Goal: Information Seeking & Learning: Learn about a topic

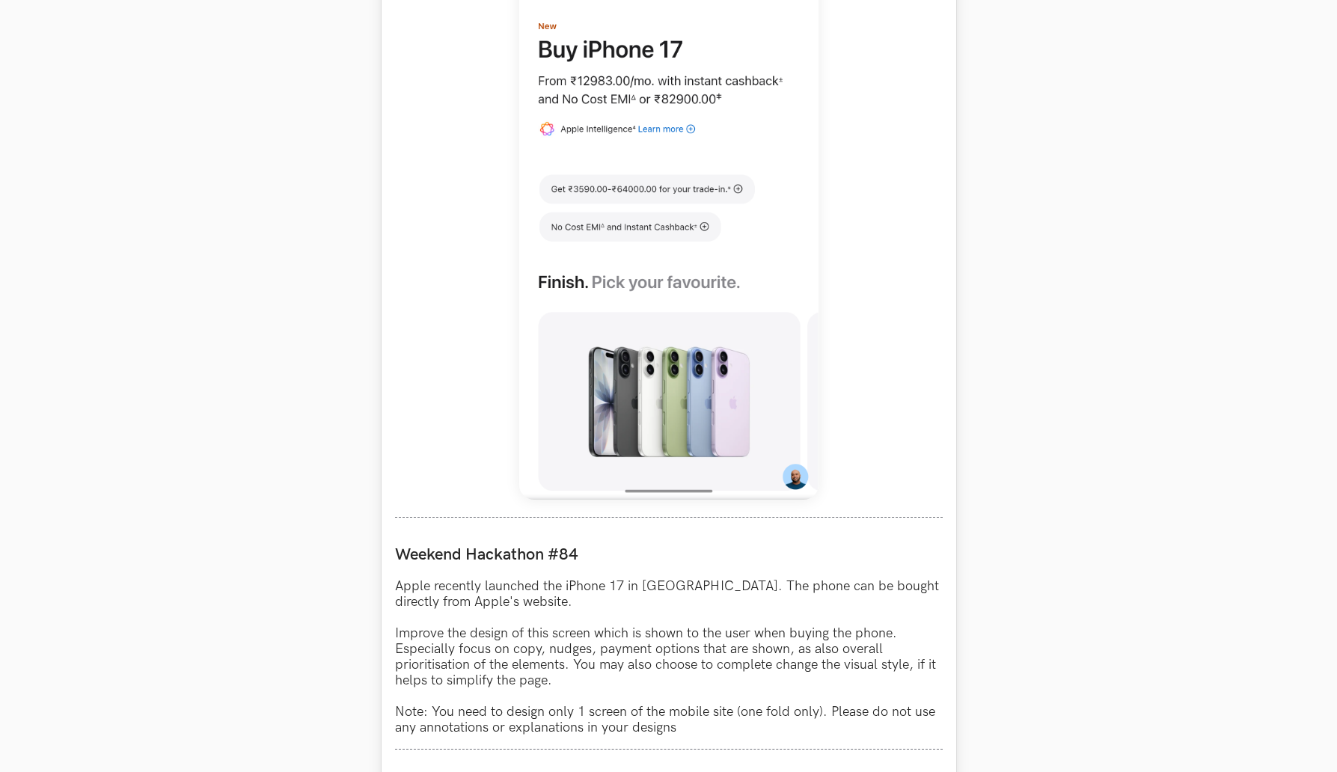
scroll to position [996, 0]
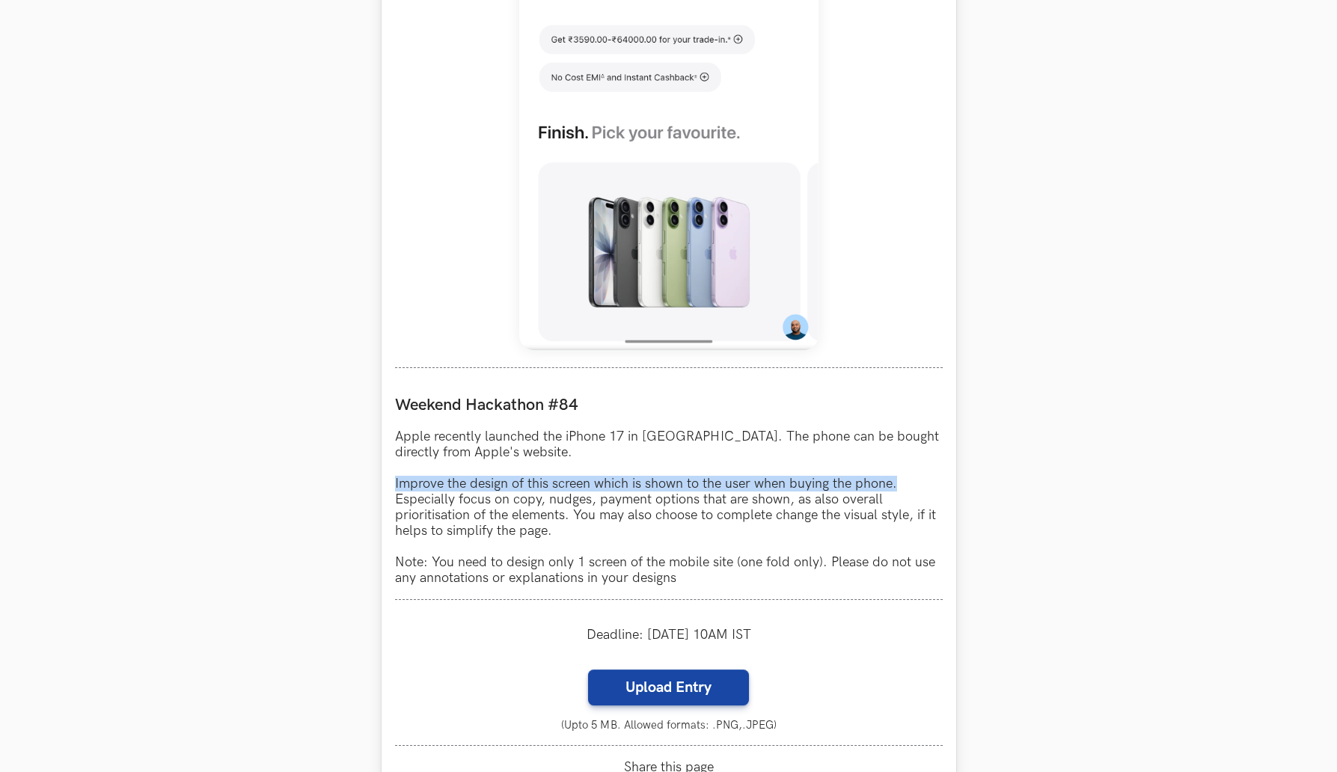
drag, startPoint x: 392, startPoint y: 476, endPoint x: 936, endPoint y: 485, distance: 543.8
click at [936, 485] on div "Apple LIVE Weekend Hackathon #84 Apple recently launched the iPhone 17 in [GEOG…" at bounding box center [668, 225] width 574 height 1251
click at [881, 493] on p "Apple recently launched the iPhone 17 in [GEOGRAPHIC_DATA]. The phone can be bo…" at bounding box center [669, 507] width 548 height 157
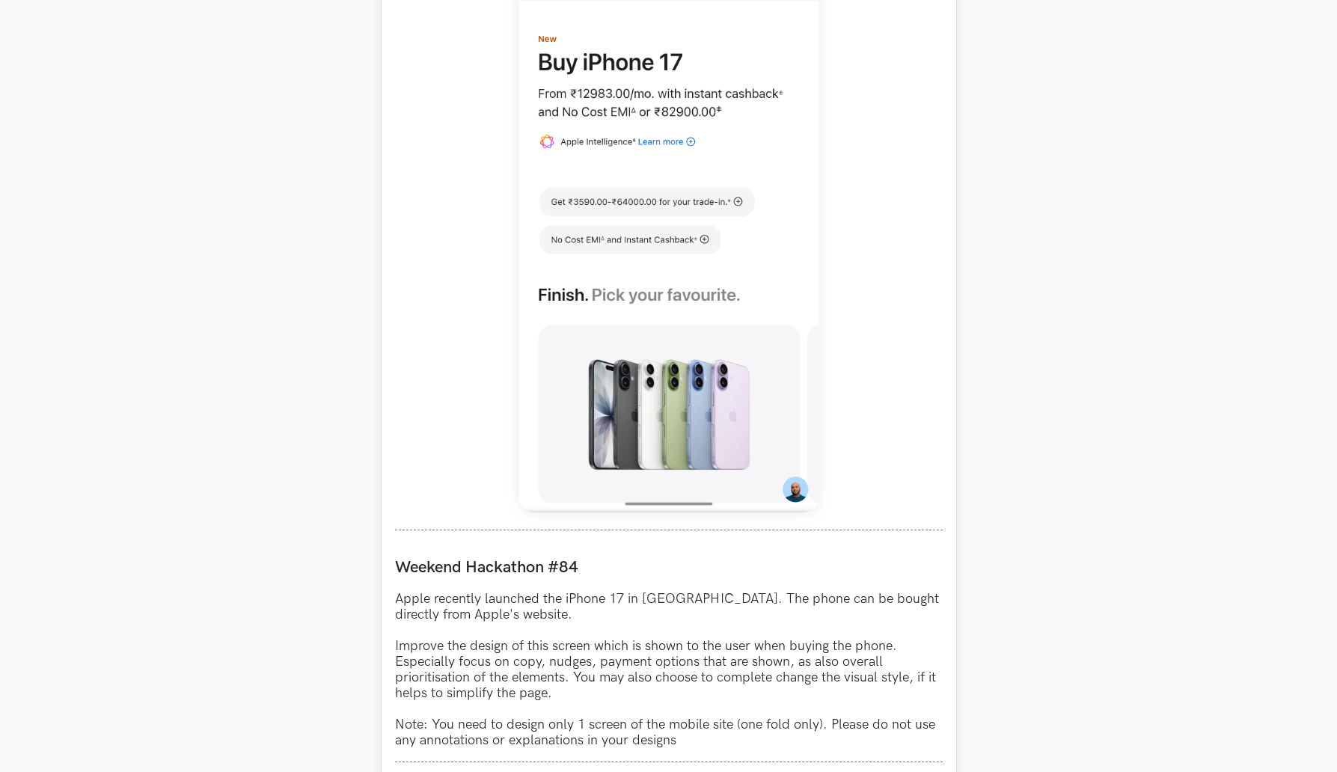
scroll to position [983, 0]
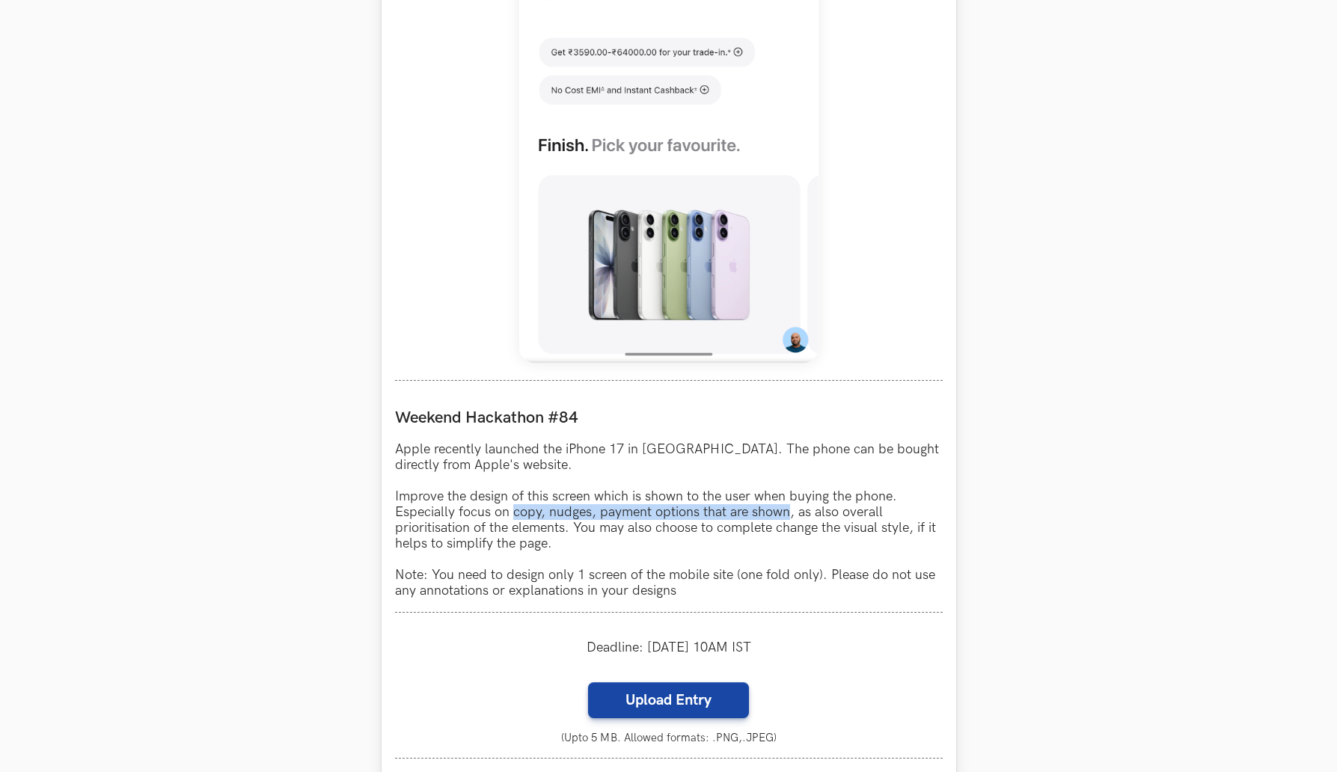
drag, startPoint x: 510, startPoint y: 513, endPoint x: 786, endPoint y: 513, distance: 276.0
click at [786, 513] on p "Apple recently launched the iPhone 17 in [GEOGRAPHIC_DATA]. The phone can be bo…" at bounding box center [669, 519] width 548 height 157
click at [439, 532] on p "Apple recently launched the iPhone 17 in [GEOGRAPHIC_DATA]. The phone can be bo…" at bounding box center [669, 519] width 548 height 157
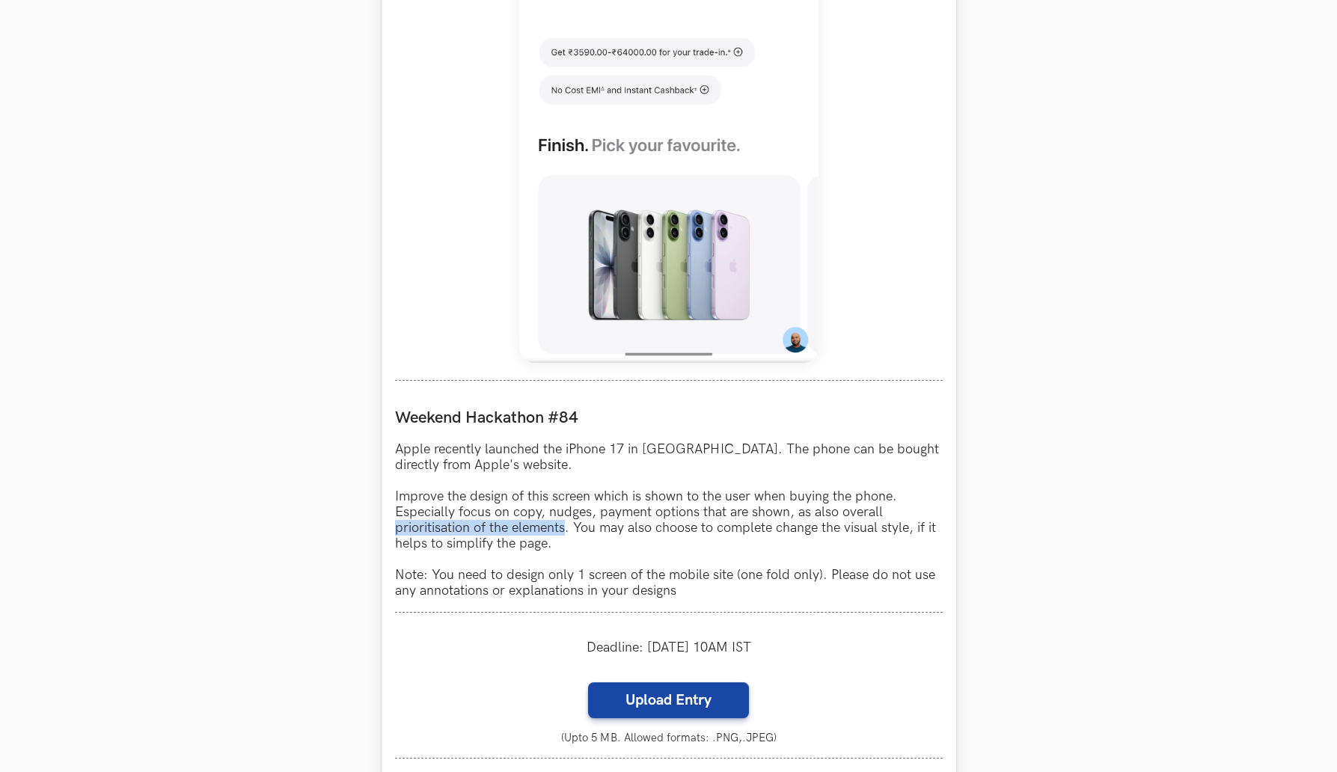
drag, startPoint x: 396, startPoint y: 527, endPoint x: 565, endPoint y: 531, distance: 169.1
click at [565, 531] on p "Apple recently launched the iPhone 17 in [GEOGRAPHIC_DATA]. The phone can be bo…" at bounding box center [669, 519] width 548 height 157
click at [626, 528] on p "Apple recently launched the iPhone 17 in [GEOGRAPHIC_DATA]. The phone can be bo…" at bounding box center [669, 519] width 548 height 157
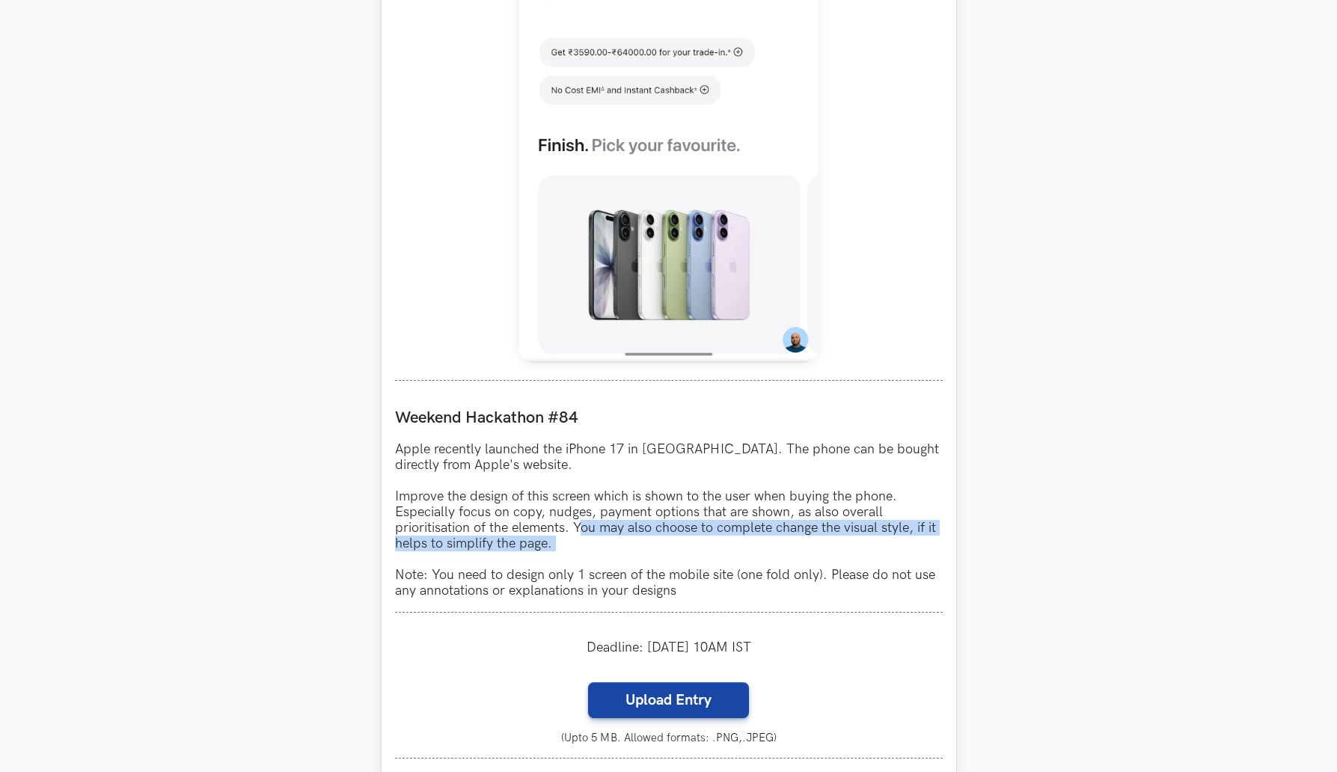
drag, startPoint x: 581, startPoint y: 528, endPoint x: 534, endPoint y: 554, distance: 53.5
click at [545, 554] on p "Apple recently launched the iPhone 17 in [GEOGRAPHIC_DATA]. The phone can be bo…" at bounding box center [669, 519] width 548 height 157
click at [533, 554] on p "Apple recently launched the iPhone 17 in [GEOGRAPHIC_DATA]. The phone can be bo…" at bounding box center [669, 519] width 548 height 157
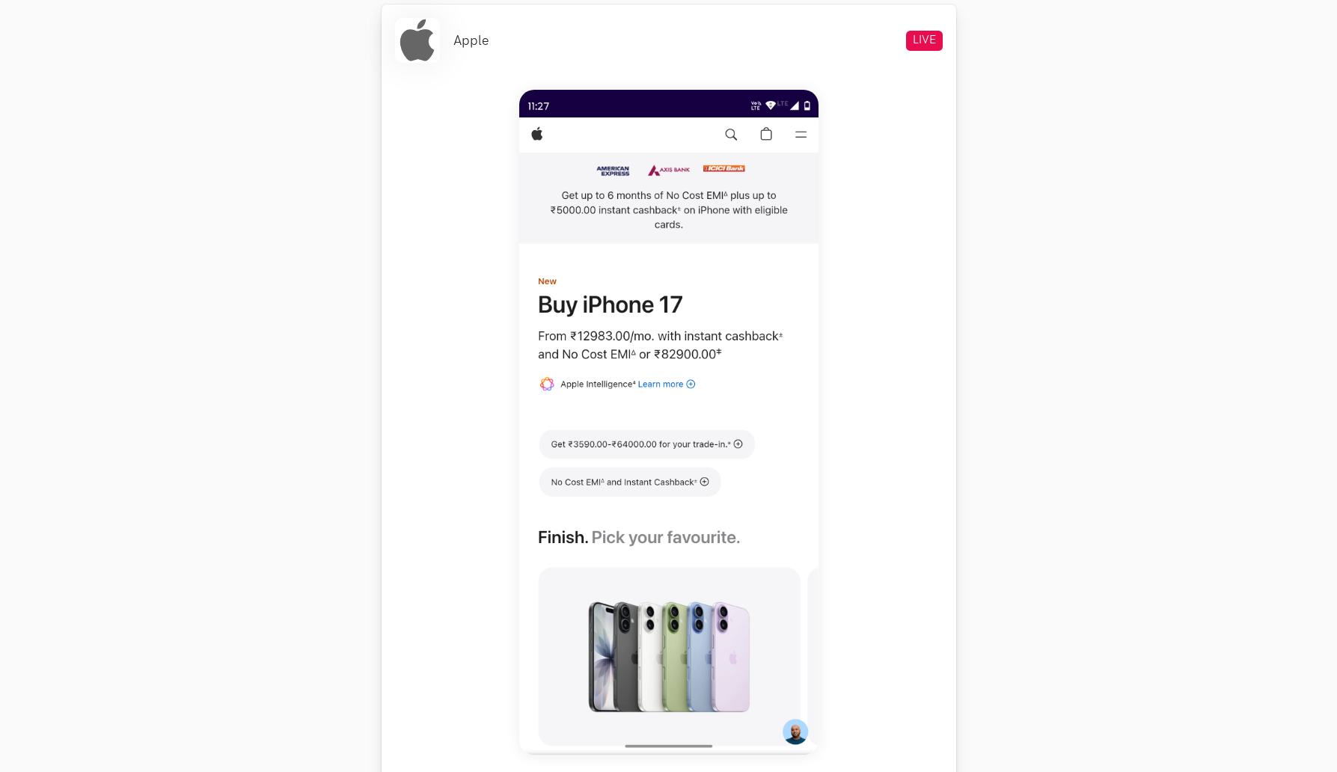
scroll to position [590, 0]
drag, startPoint x: 490, startPoint y: 82, endPoint x: 782, endPoint y: 443, distance: 464.3
click at [782, 443] on div at bounding box center [669, 425] width 548 height 696
click at [1053, 304] on section "Weekend Hackathons One screen, one product, one weekend Use your design chops t…" at bounding box center [668, 669] width 1337 height 2414
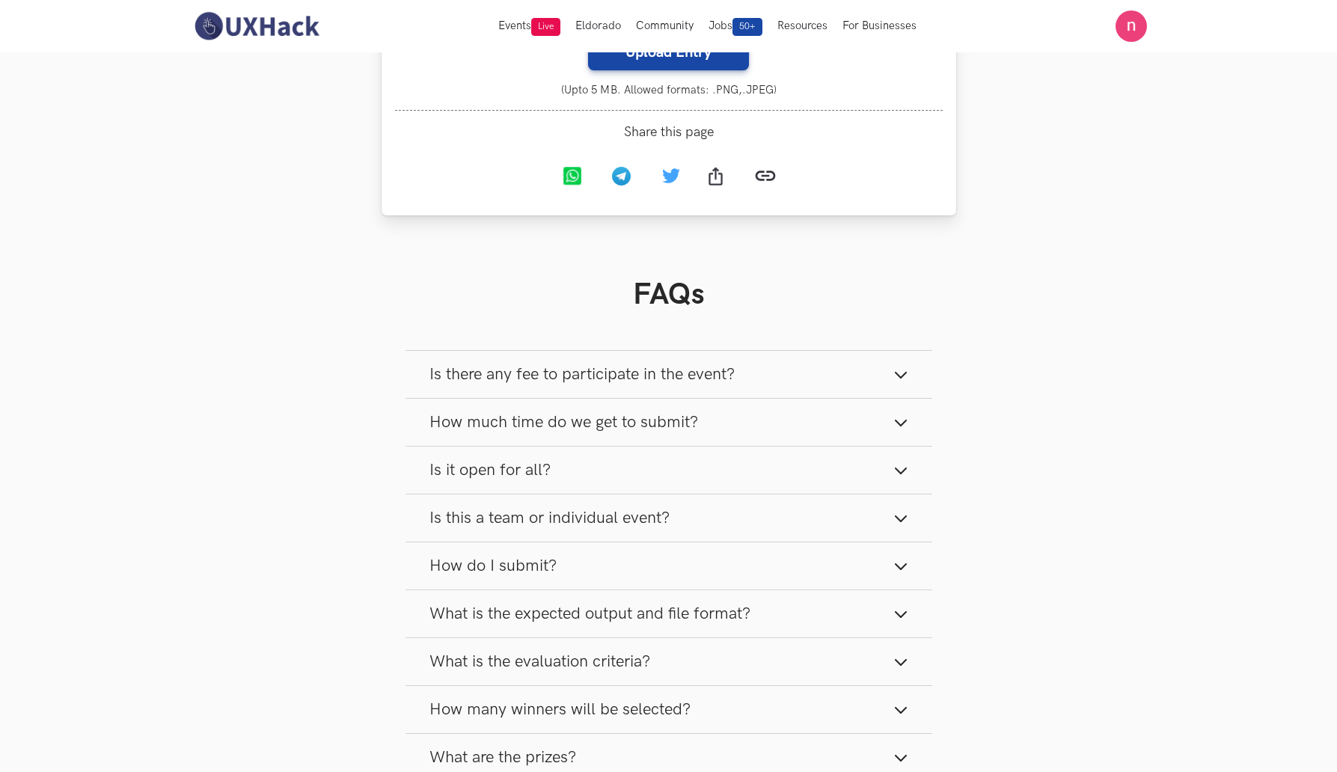
scroll to position [1627, 0]
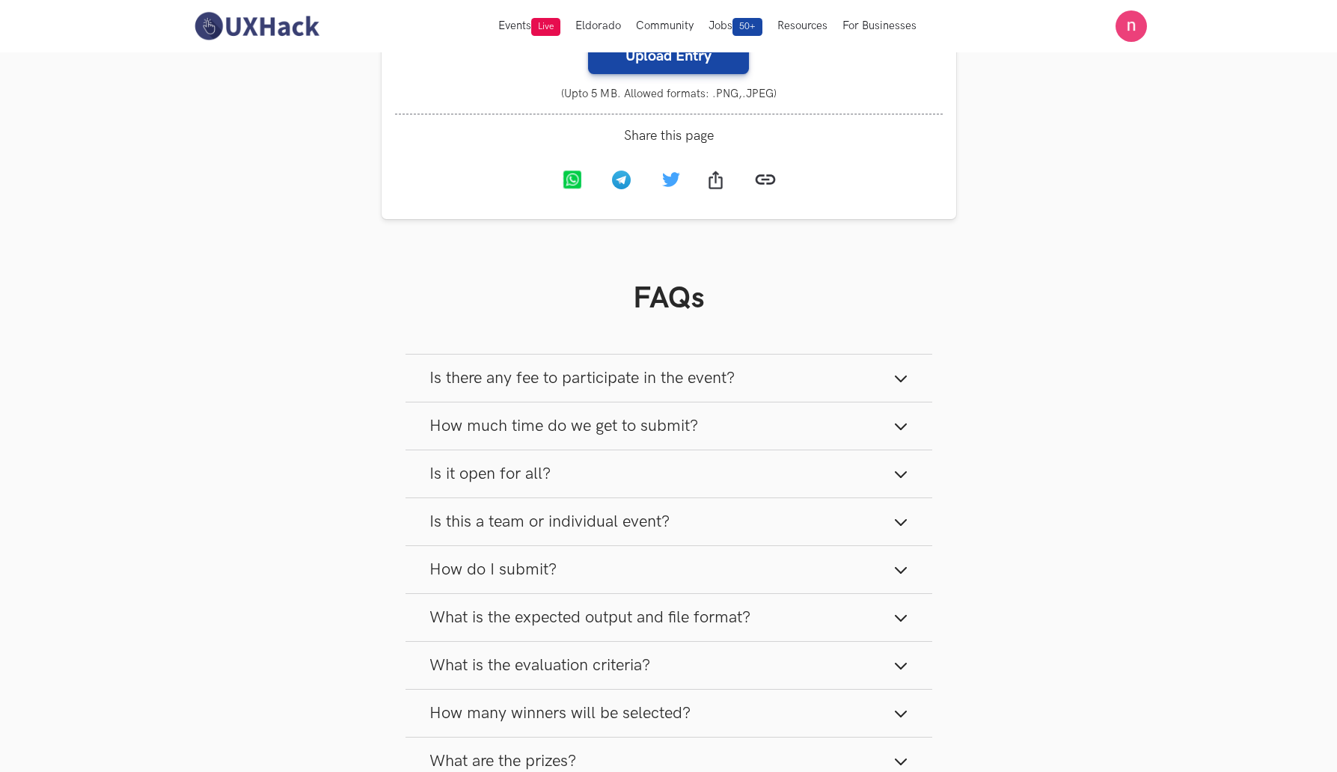
click at [904, 384] on icon "button" at bounding box center [900, 378] width 15 height 15
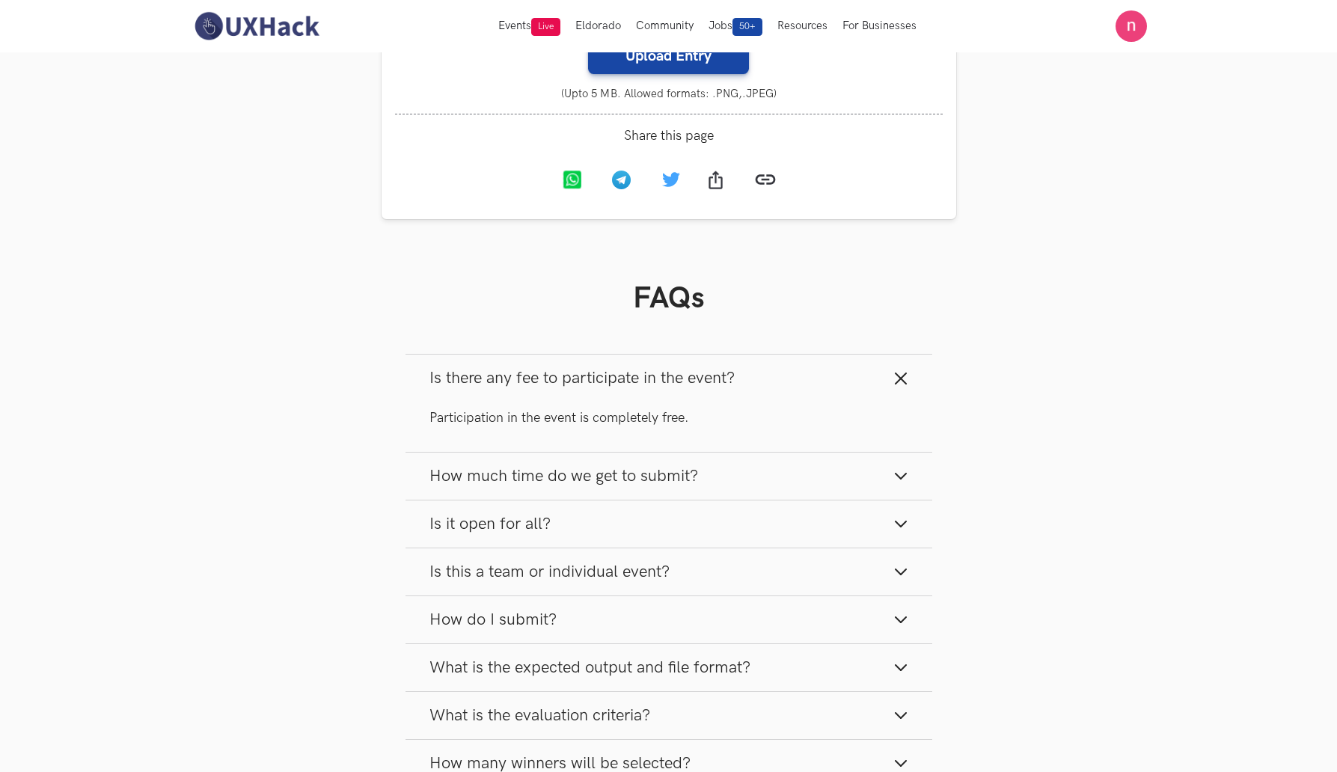
click at [902, 475] on icon "button" at bounding box center [900, 475] width 15 height 15
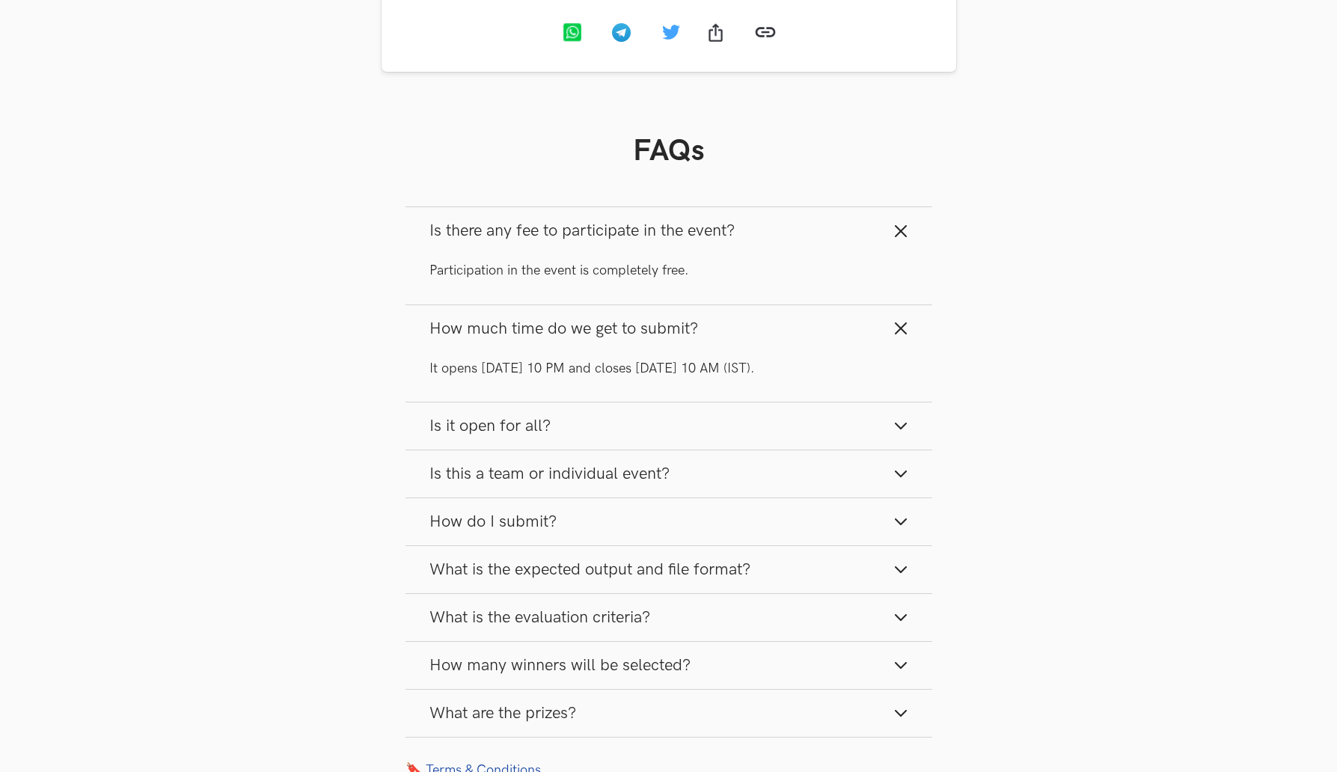
scroll to position [1776, 0]
click at [903, 426] on line "button" at bounding box center [900, 426] width 10 height 10
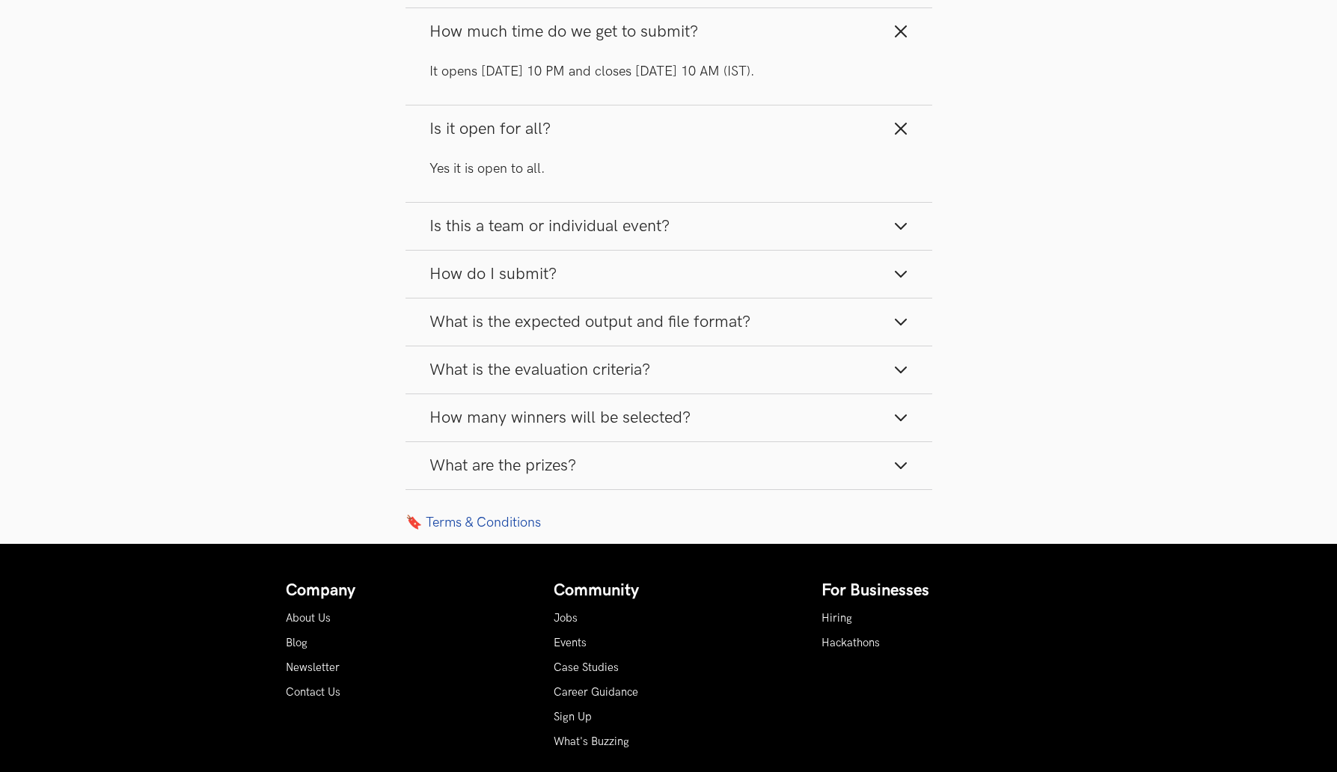
scroll to position [2076, 0]
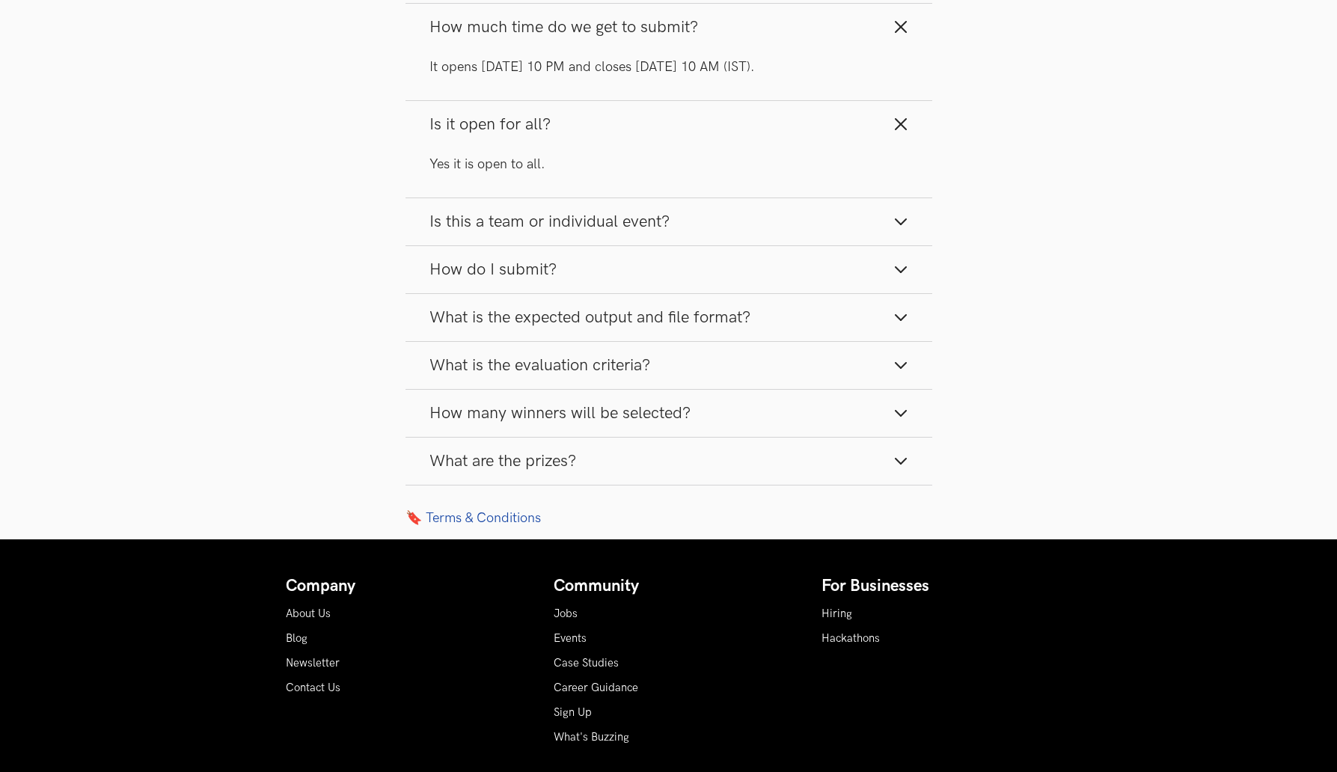
click at [901, 225] on line "button" at bounding box center [900, 224] width 10 height 10
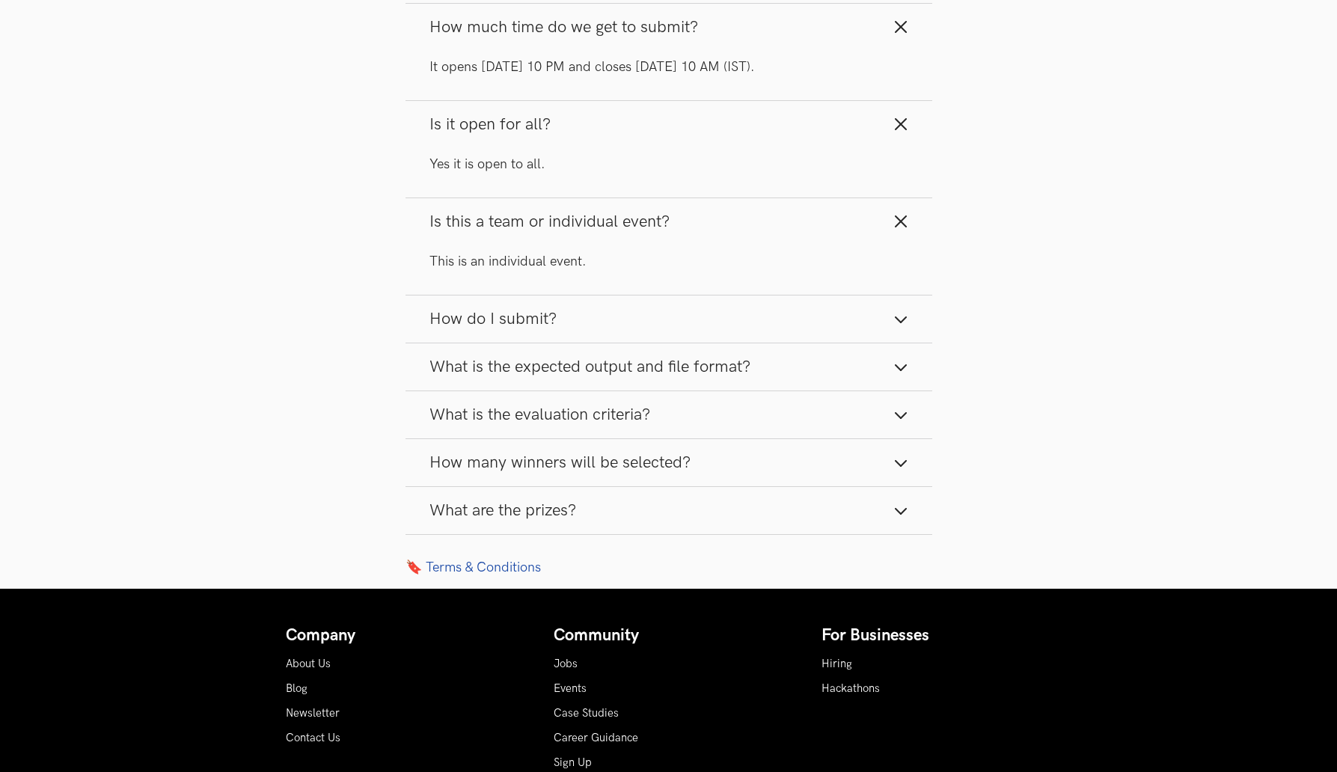
click at [906, 321] on icon "button" at bounding box center [900, 319] width 15 height 15
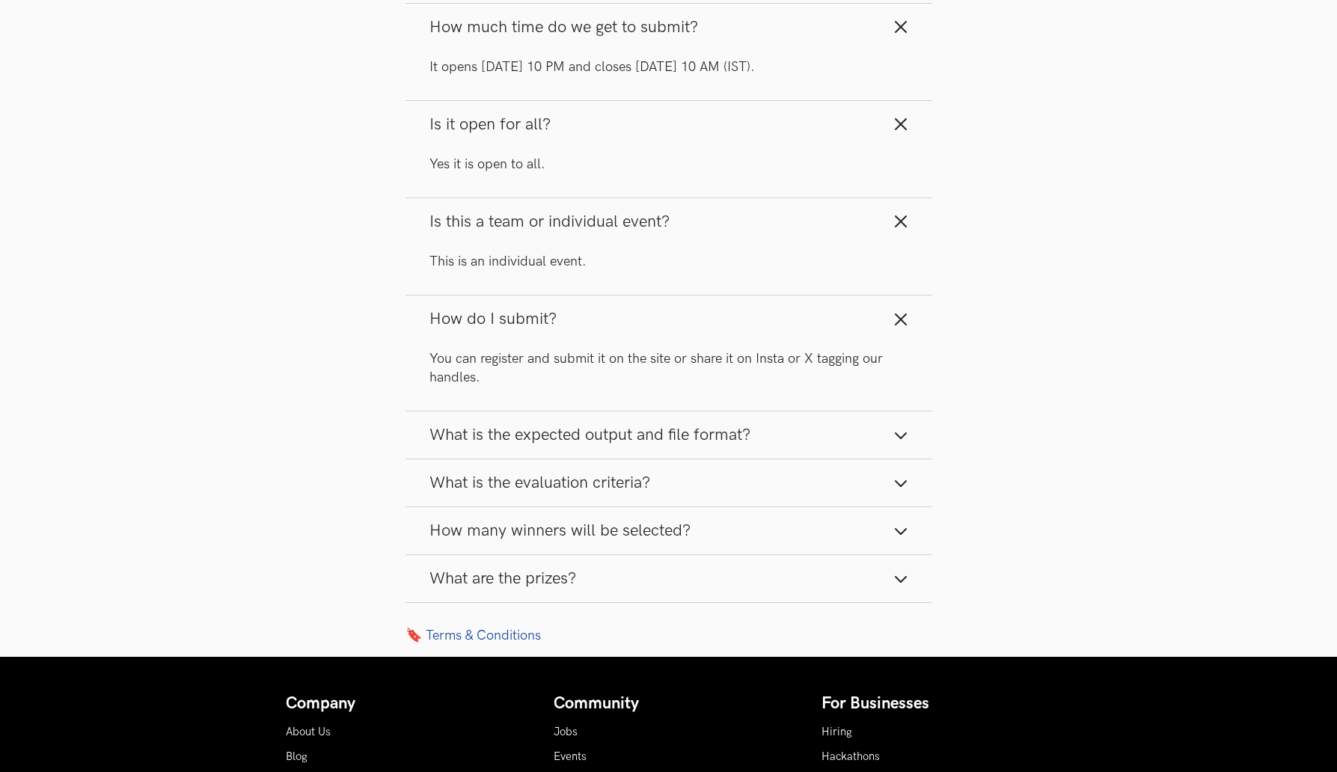
click at [900, 437] on icon "button" at bounding box center [900, 435] width 15 height 15
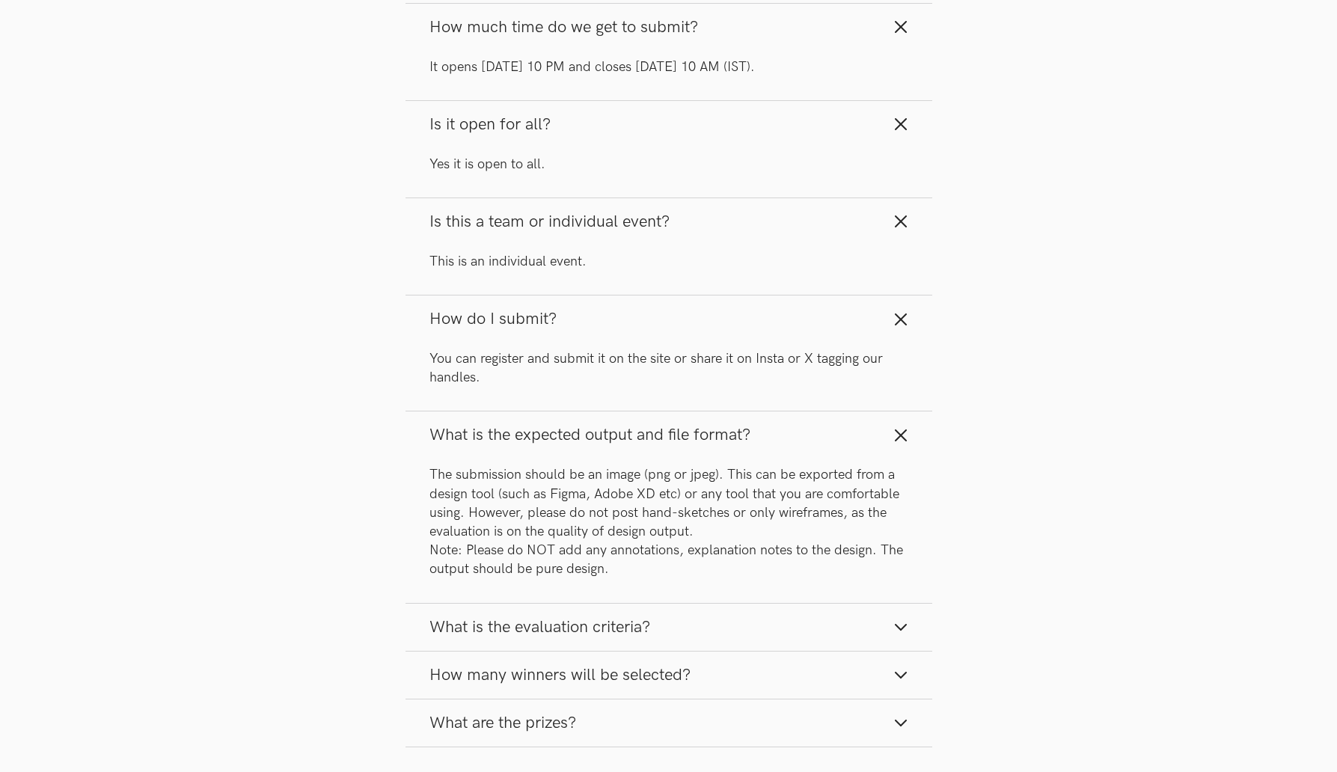
scroll to position [2375, 0]
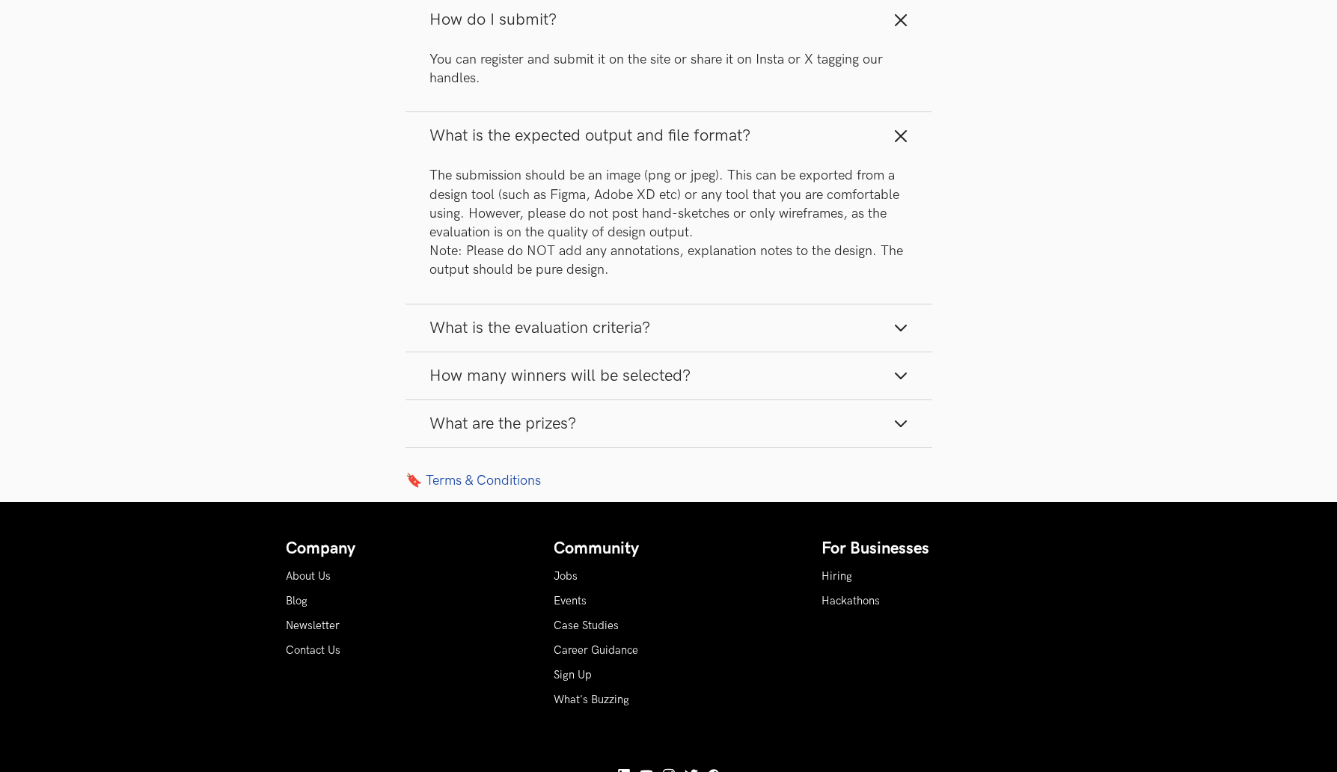
click at [901, 324] on icon "button" at bounding box center [900, 327] width 15 height 15
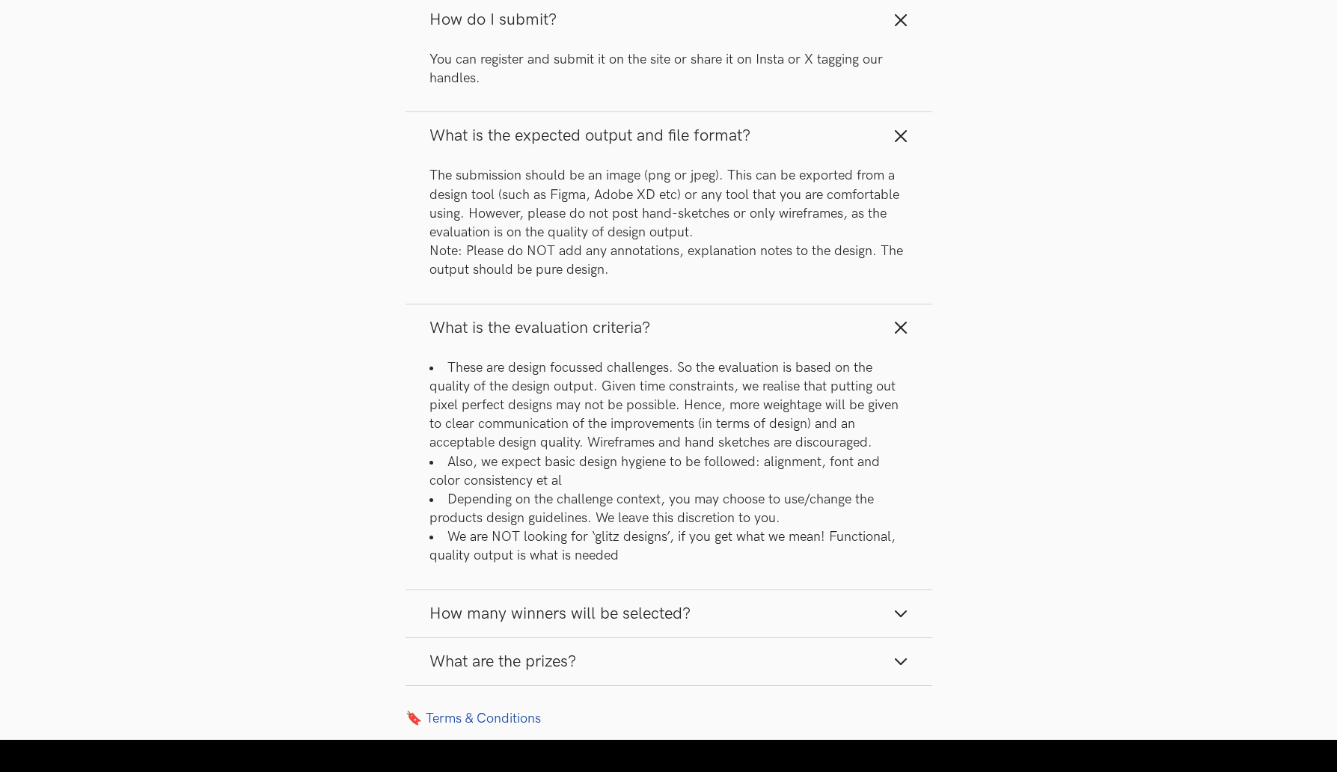
scroll to position [2524, 0]
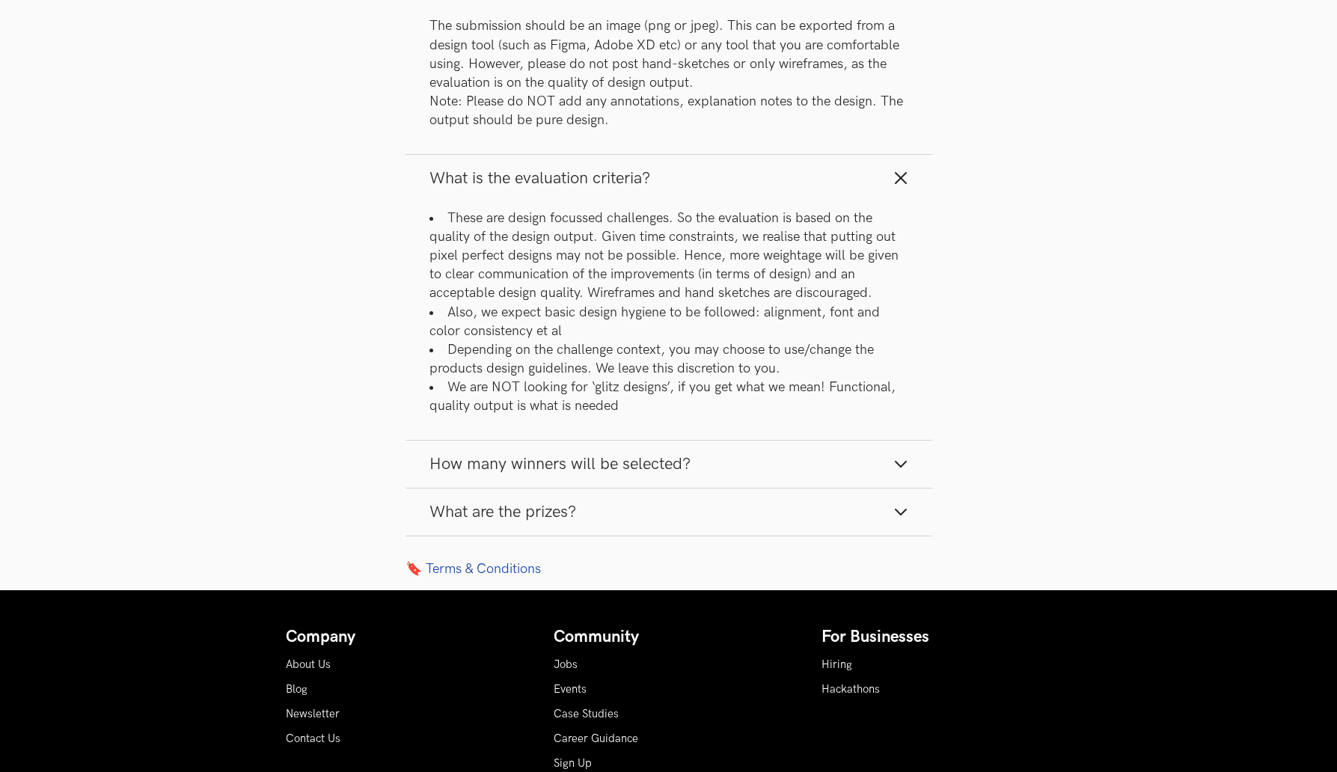
click at [901, 464] on line "button" at bounding box center [900, 467] width 10 height 10
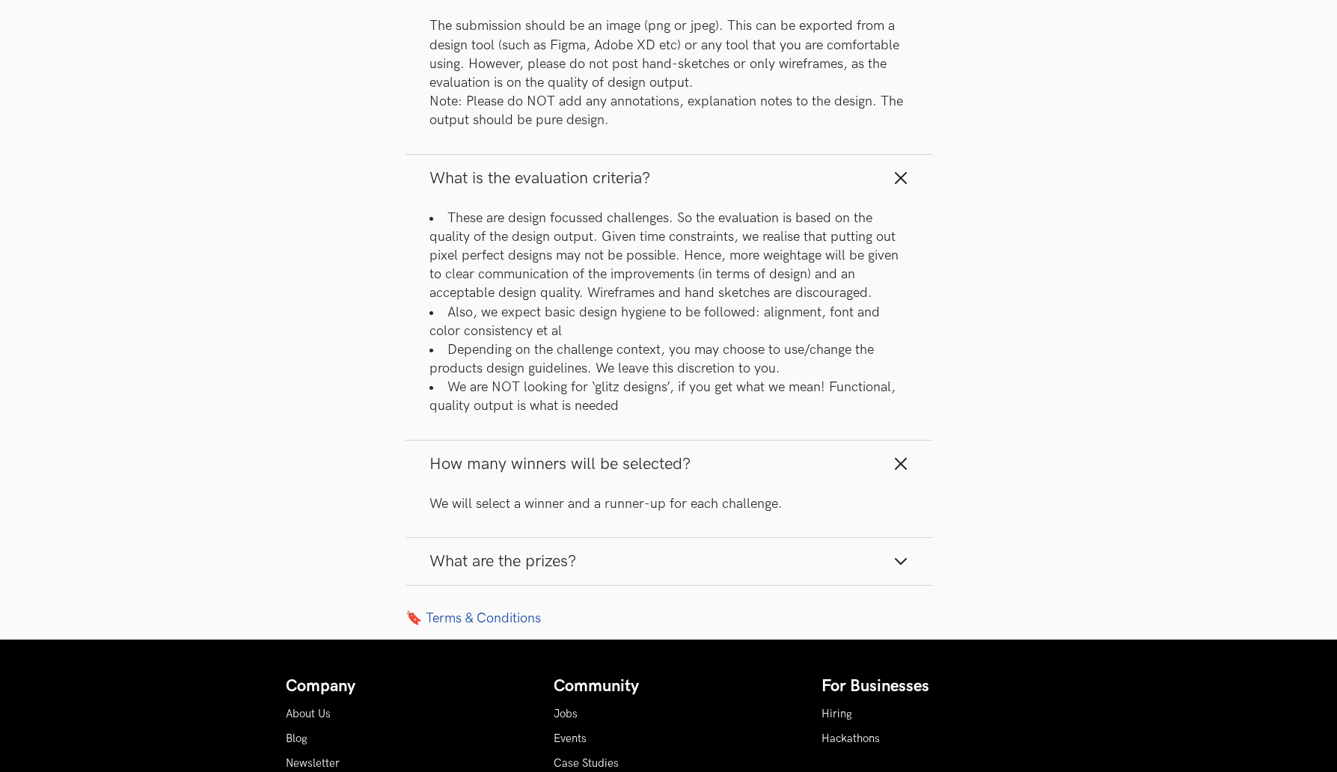
scroll to position [2773, 0]
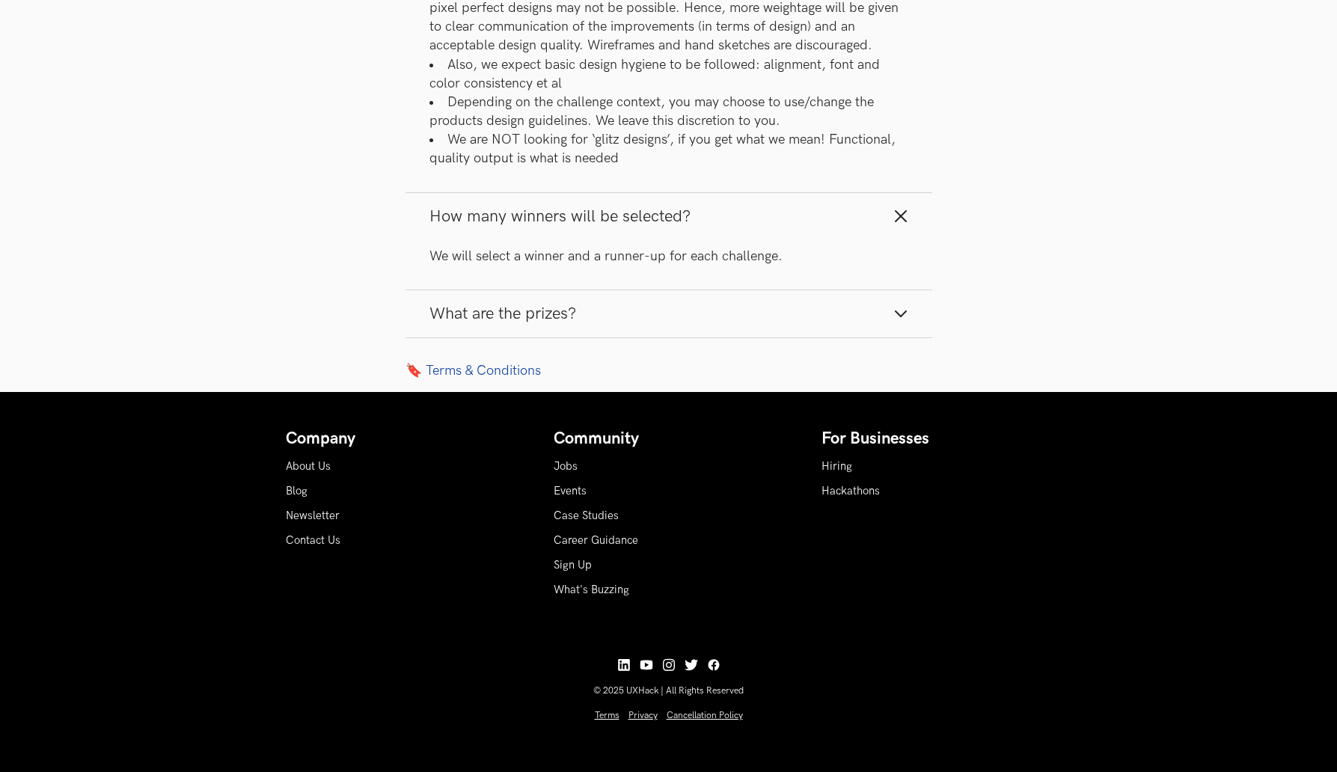
click at [897, 306] on icon "button" at bounding box center [900, 313] width 15 height 15
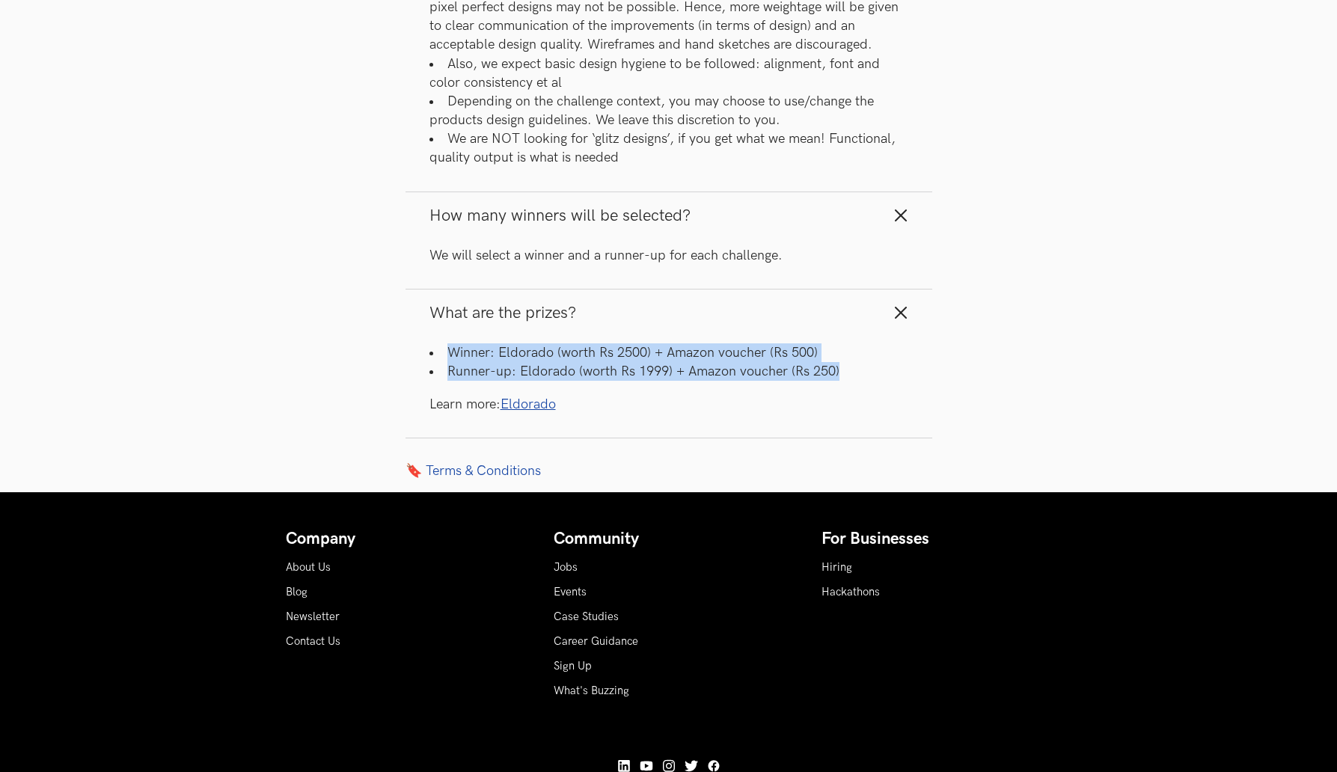
drag, startPoint x: 448, startPoint y: 346, endPoint x: 861, endPoint y: 375, distance: 413.9
click at [861, 375] on ul "Winner: Eldorado (worth Rs 2500) + Amazon voucher (Rs 500) Runner-up: Eldorado …" at bounding box center [668, 361] width 479 height 37
click at [457, 354] on li "Winner: Eldorado (worth Rs 2500) + Amazon voucher (Rs 500)" at bounding box center [668, 352] width 479 height 19
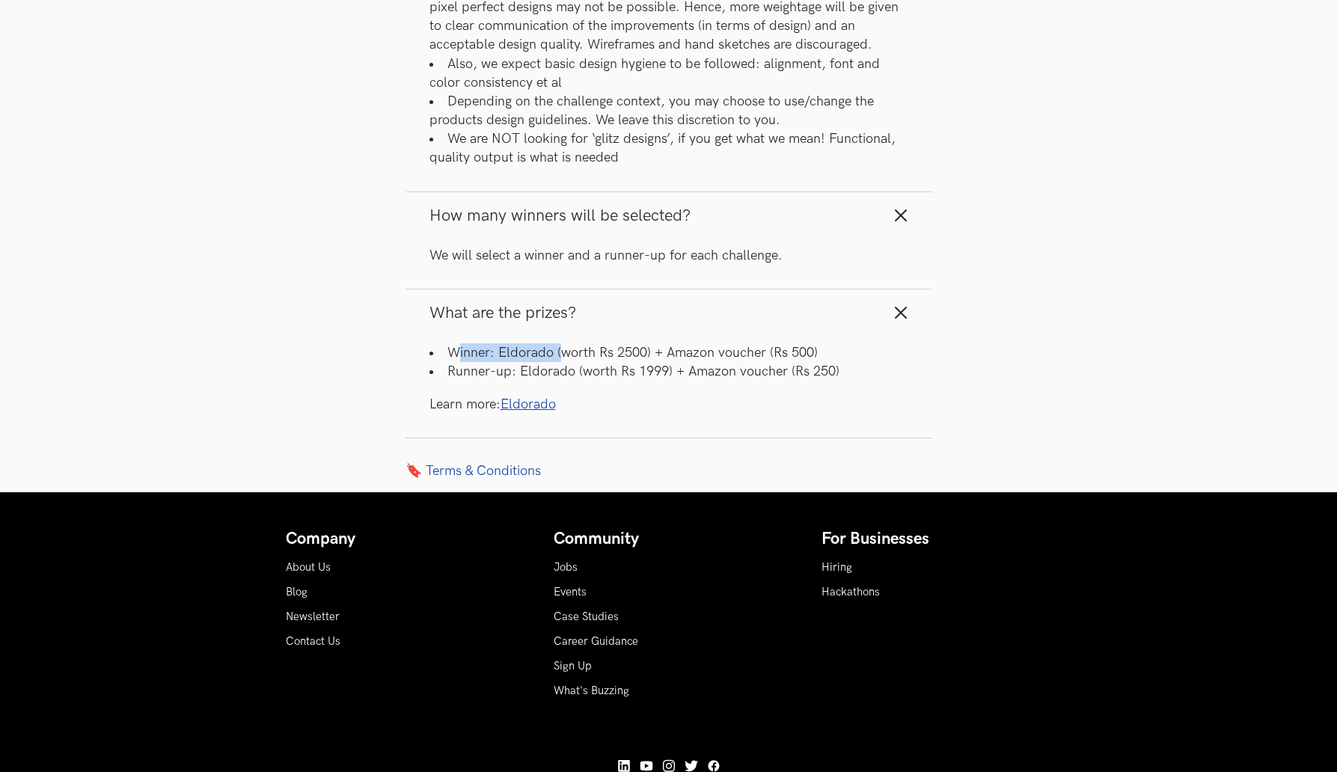
drag, startPoint x: 520, startPoint y: 348, endPoint x: 559, endPoint y: 350, distance: 39.7
click at [560, 350] on li "Winner: Eldorado (worth Rs 2500) + Amazon voucher (Rs 500)" at bounding box center [668, 352] width 479 height 19
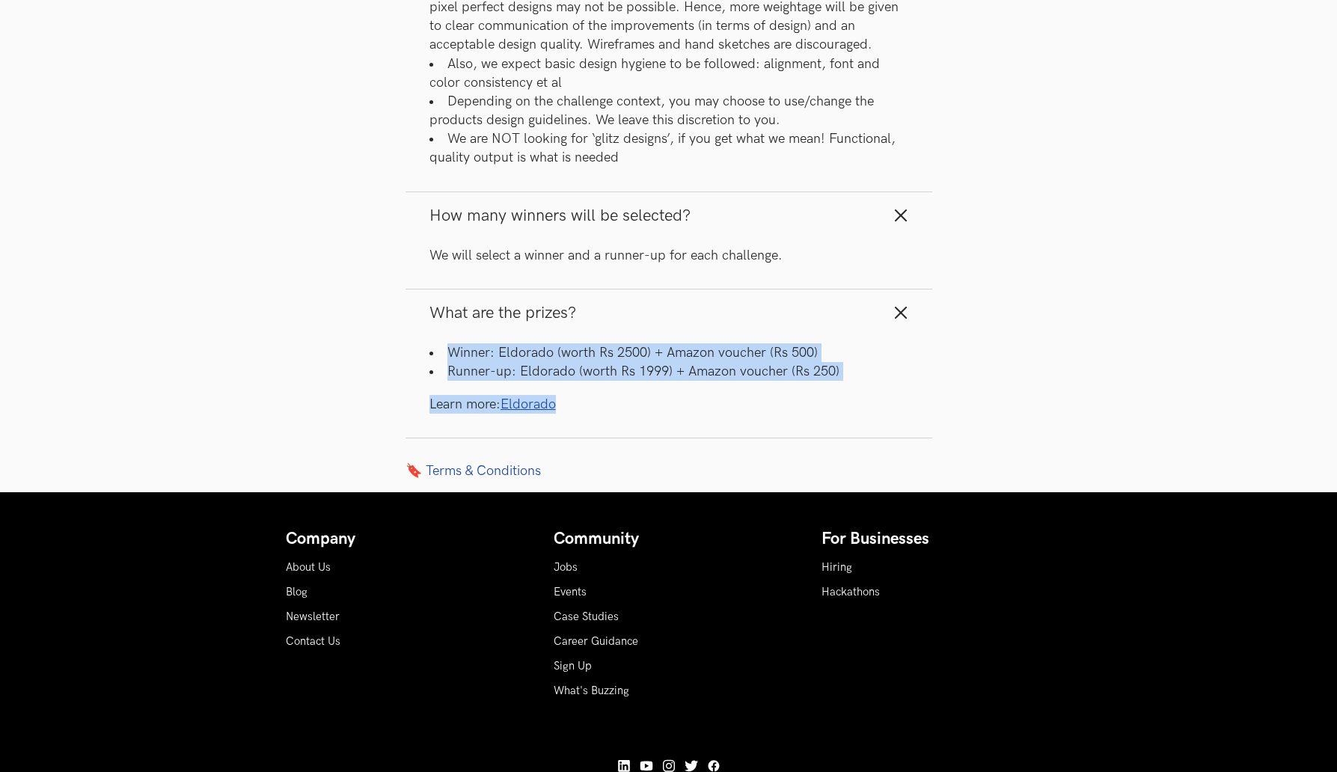
drag, startPoint x: 446, startPoint y: 346, endPoint x: 620, endPoint y: 402, distance: 183.3
click at [620, 402] on div "Winner: Eldorado (worth Rs 2500) + Amazon voucher (Rs 500) Runner-up: Eldorado …" at bounding box center [668, 378] width 479 height 70
drag, startPoint x: 419, startPoint y: 346, endPoint x: 667, endPoint y: 408, distance: 256.0
click at [667, 408] on div "Winner: Eldorado (worth Rs 2500) + Amazon voucher (Rs 500) Runner-up: Eldorado …" at bounding box center [668, 387] width 527 height 101
click at [904, 315] on line "button" at bounding box center [900, 312] width 10 height 10
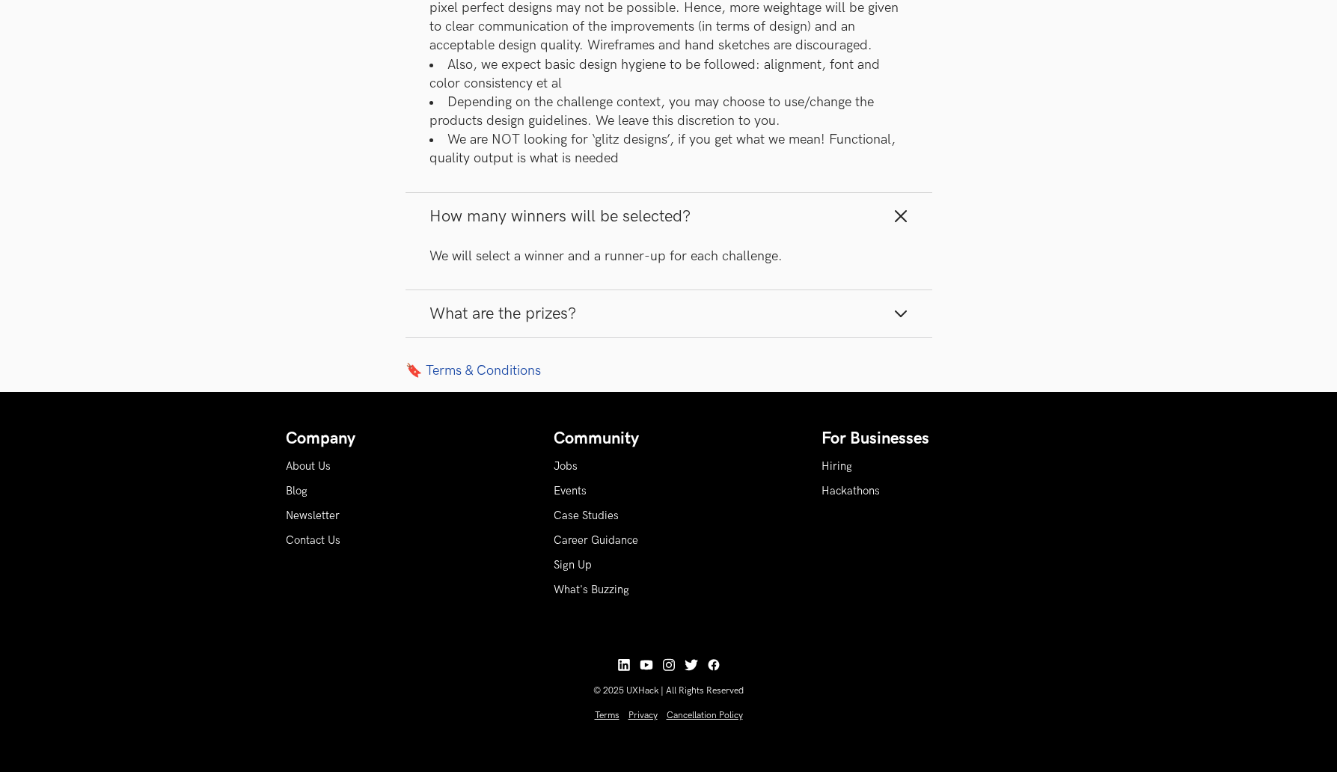
scroll to position [2623, 0]
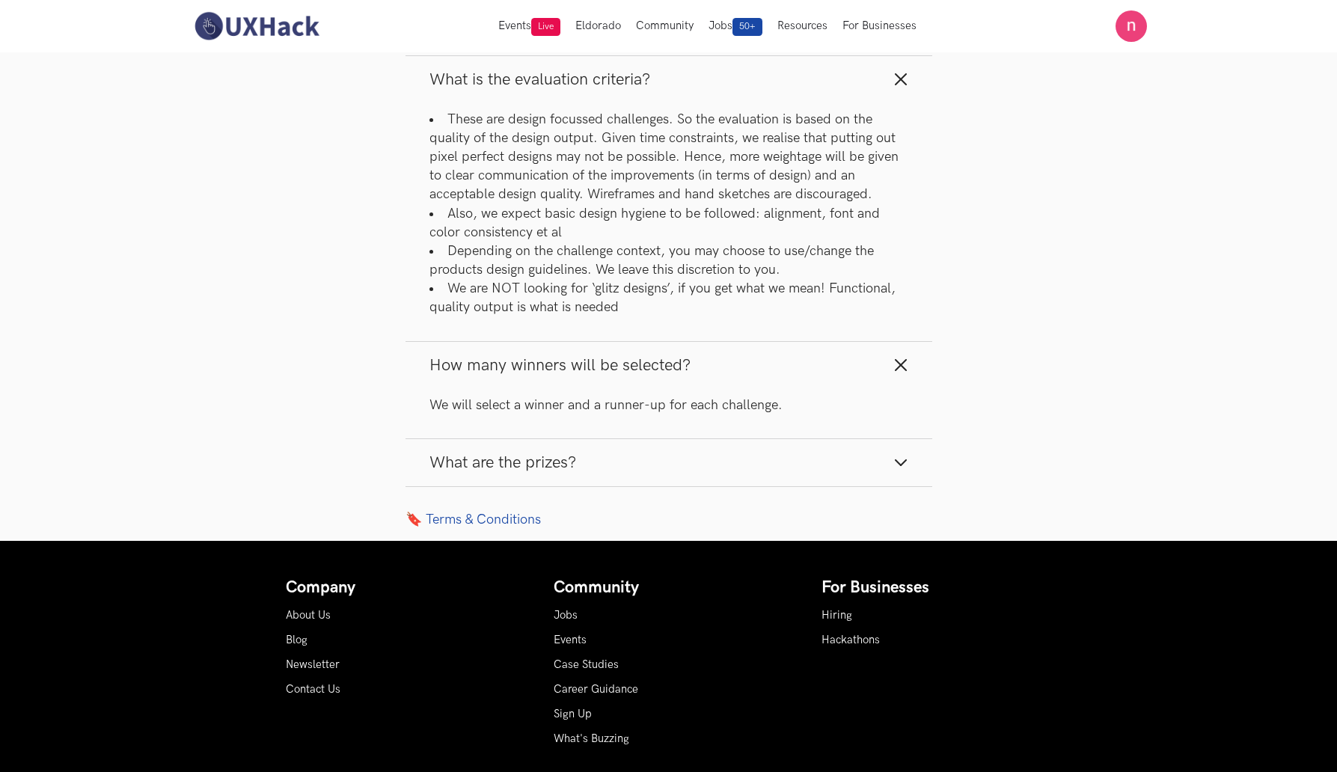
click at [898, 362] on line "button" at bounding box center [900, 365] width 10 height 10
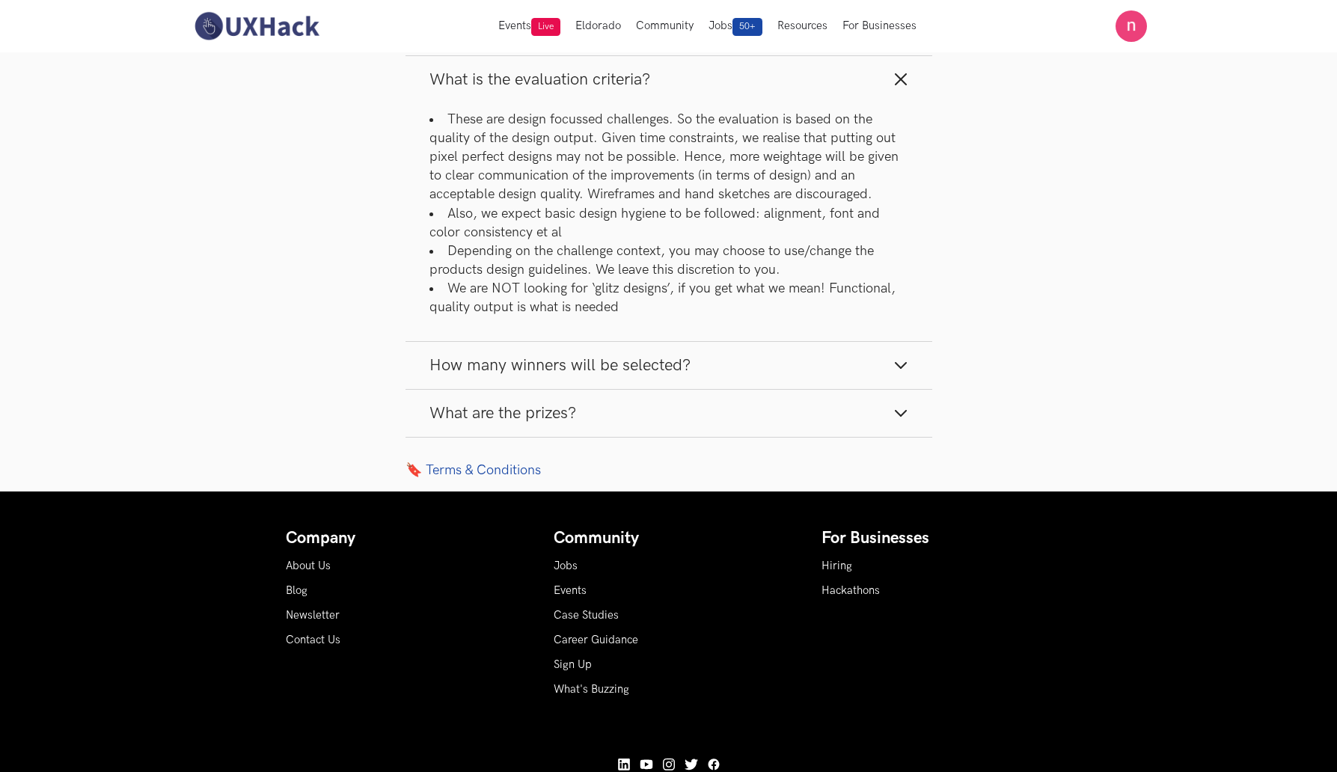
scroll to position [2474, 0]
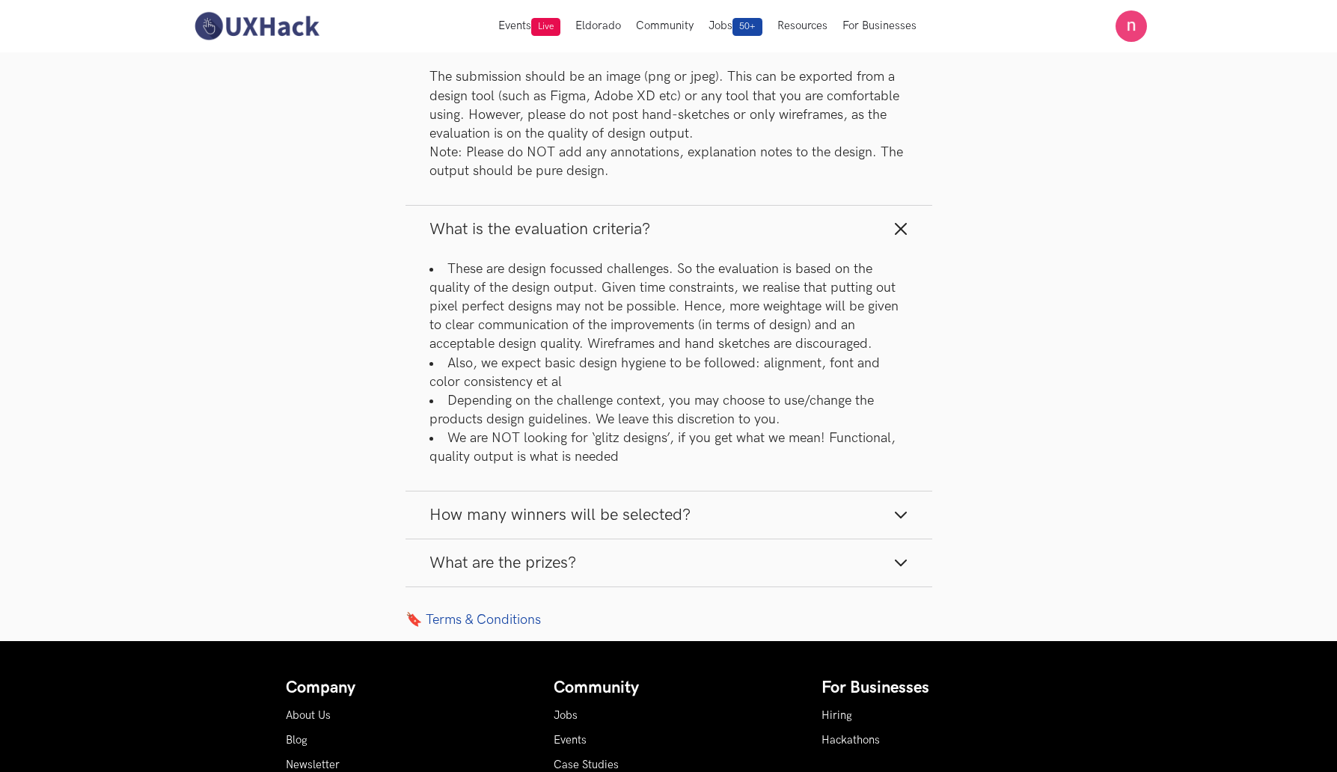
click at [906, 231] on icon "button" at bounding box center [900, 228] width 15 height 15
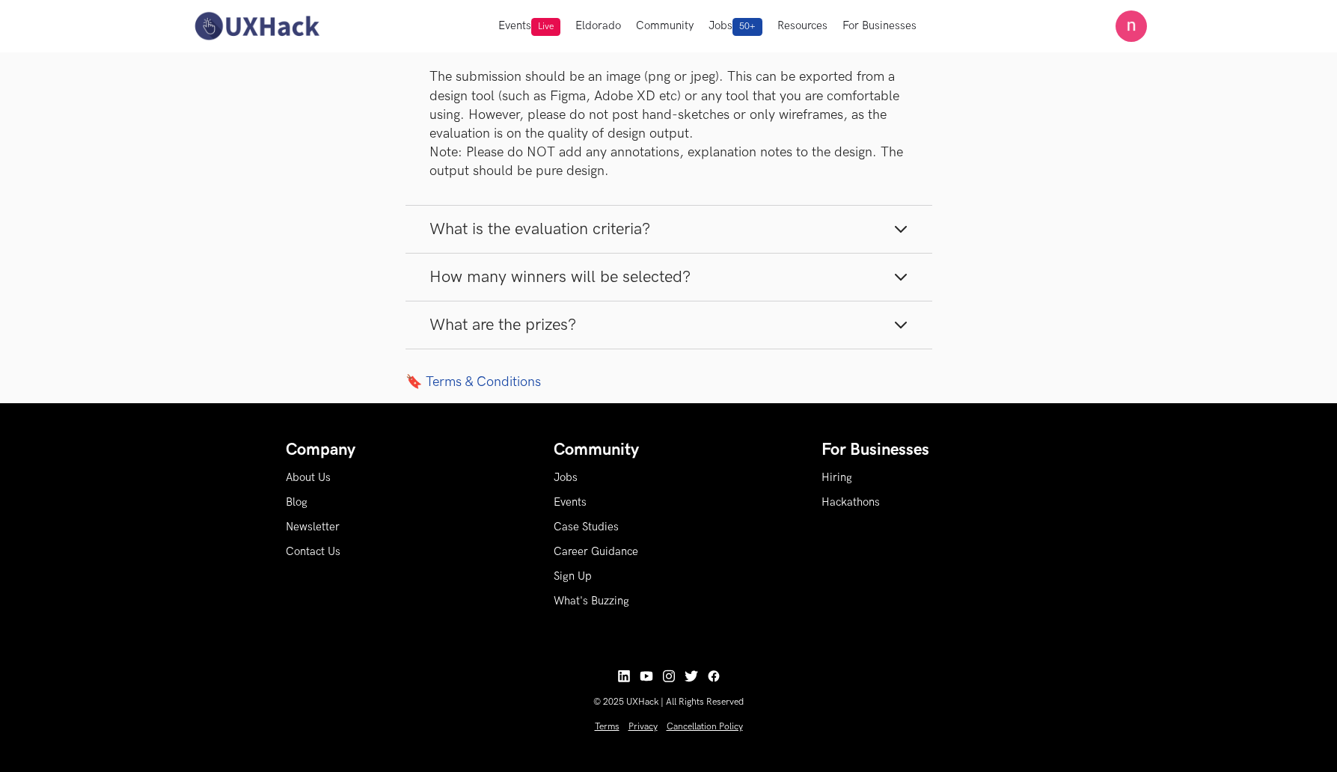
scroll to position [2174, 0]
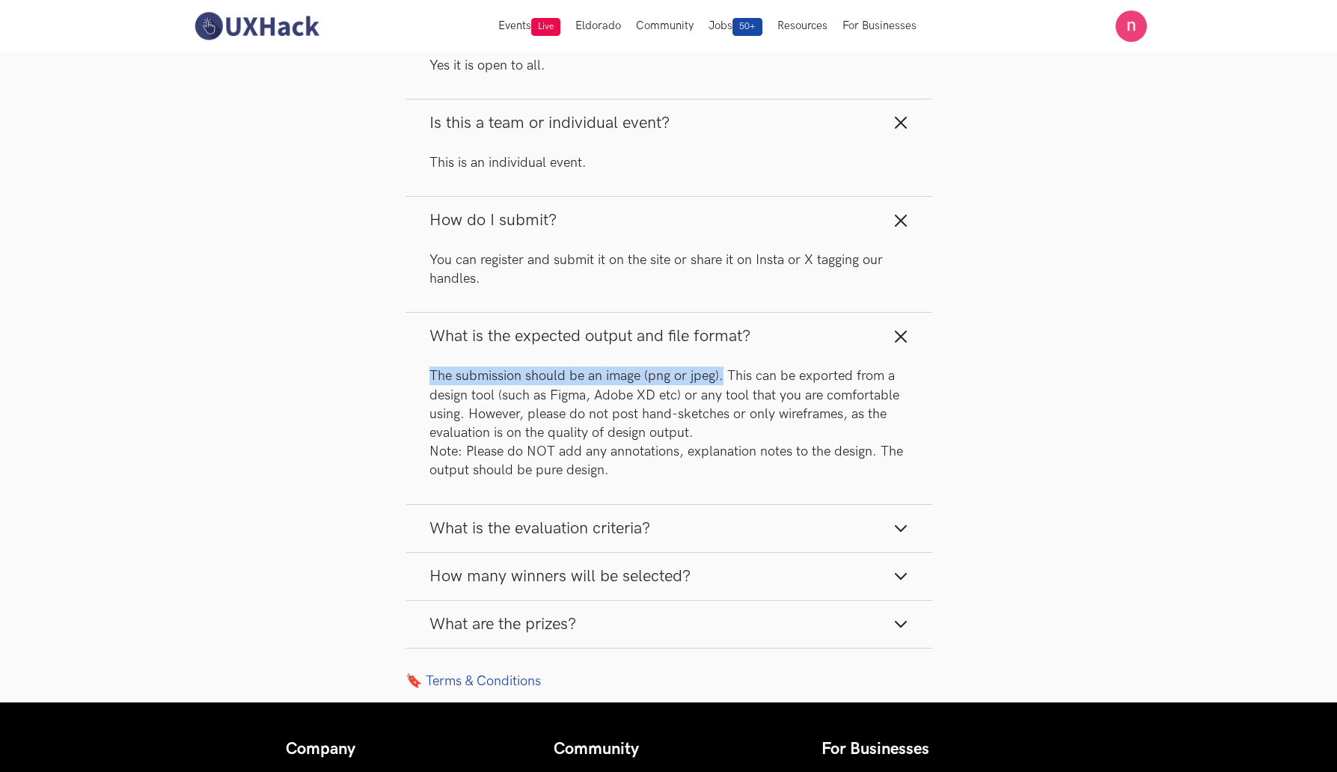
drag, startPoint x: 429, startPoint y: 371, endPoint x: 720, endPoint y: 378, distance: 291.0
click at [720, 378] on p "The submission should be an image (png or jpeg). This can be exported from a de…" at bounding box center [668, 423] width 479 height 113
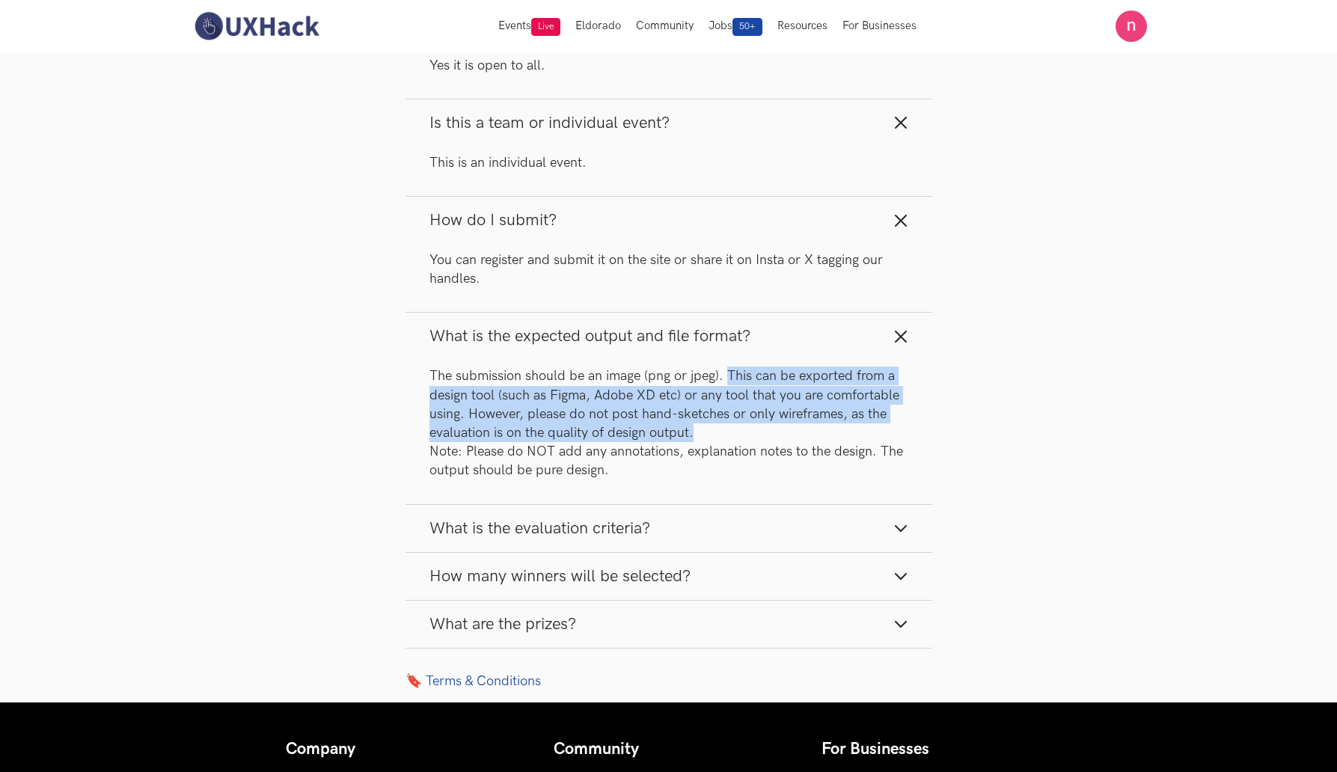
drag, startPoint x: 729, startPoint y: 374, endPoint x: 690, endPoint y: 437, distance: 73.5
click at [690, 437] on p "The submission should be an image (png or jpeg). This can be exported from a de…" at bounding box center [668, 423] width 479 height 113
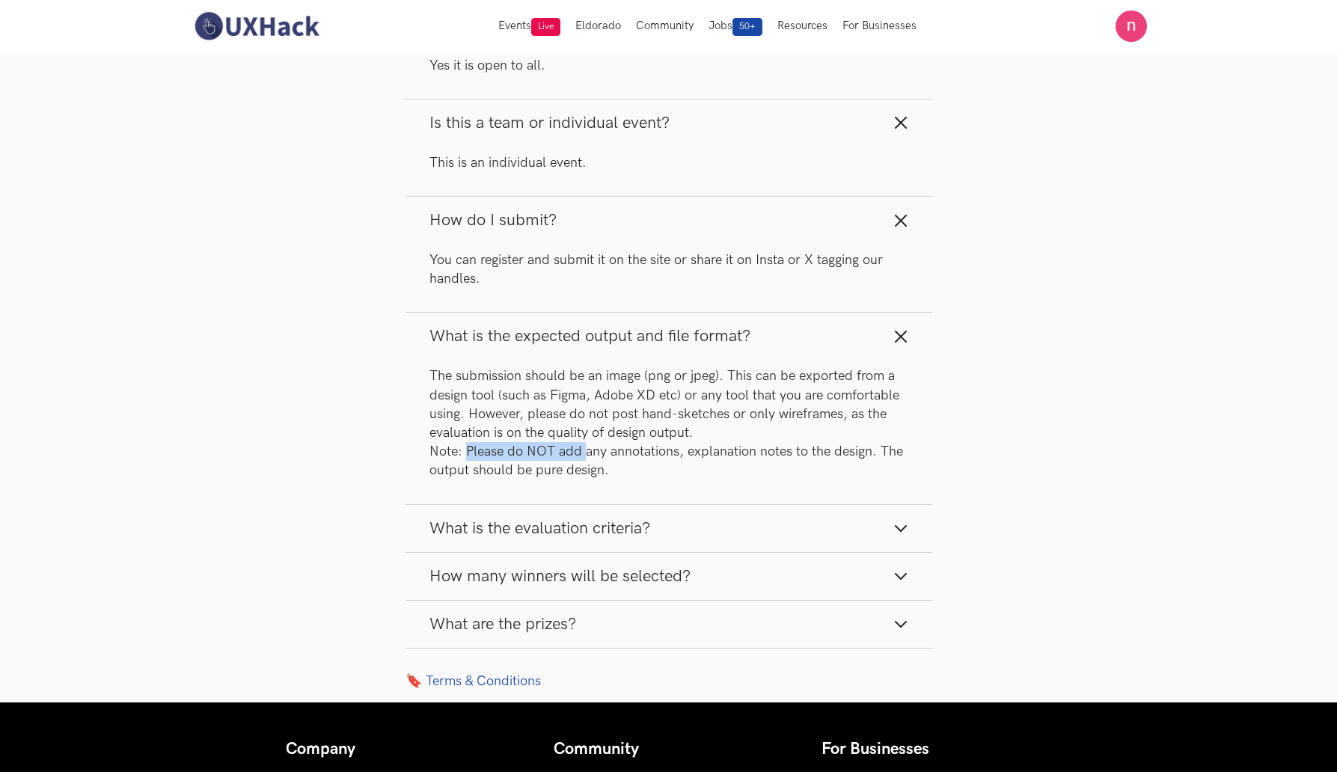
drag, startPoint x: 466, startPoint y: 450, endPoint x: 586, endPoint y: 460, distance: 120.9
click at [586, 460] on p "The submission should be an image (png or jpeg). This can be exported from a de…" at bounding box center [668, 423] width 479 height 113
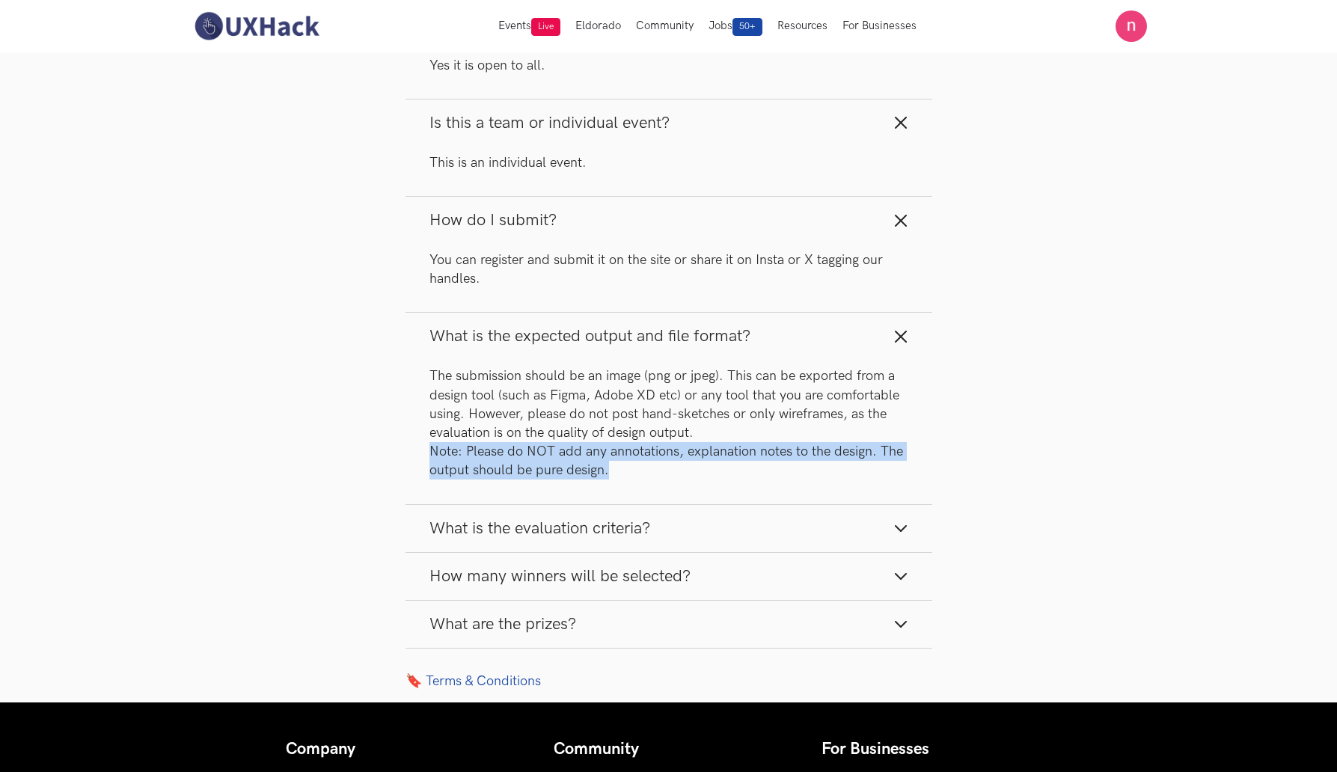
drag, startPoint x: 430, startPoint y: 452, endPoint x: 612, endPoint y: 473, distance: 183.0
click at [612, 473] on p "The submission should be an image (png or jpeg). This can be exported from a de…" at bounding box center [668, 423] width 479 height 113
click at [904, 334] on line "button" at bounding box center [900, 336] width 10 height 10
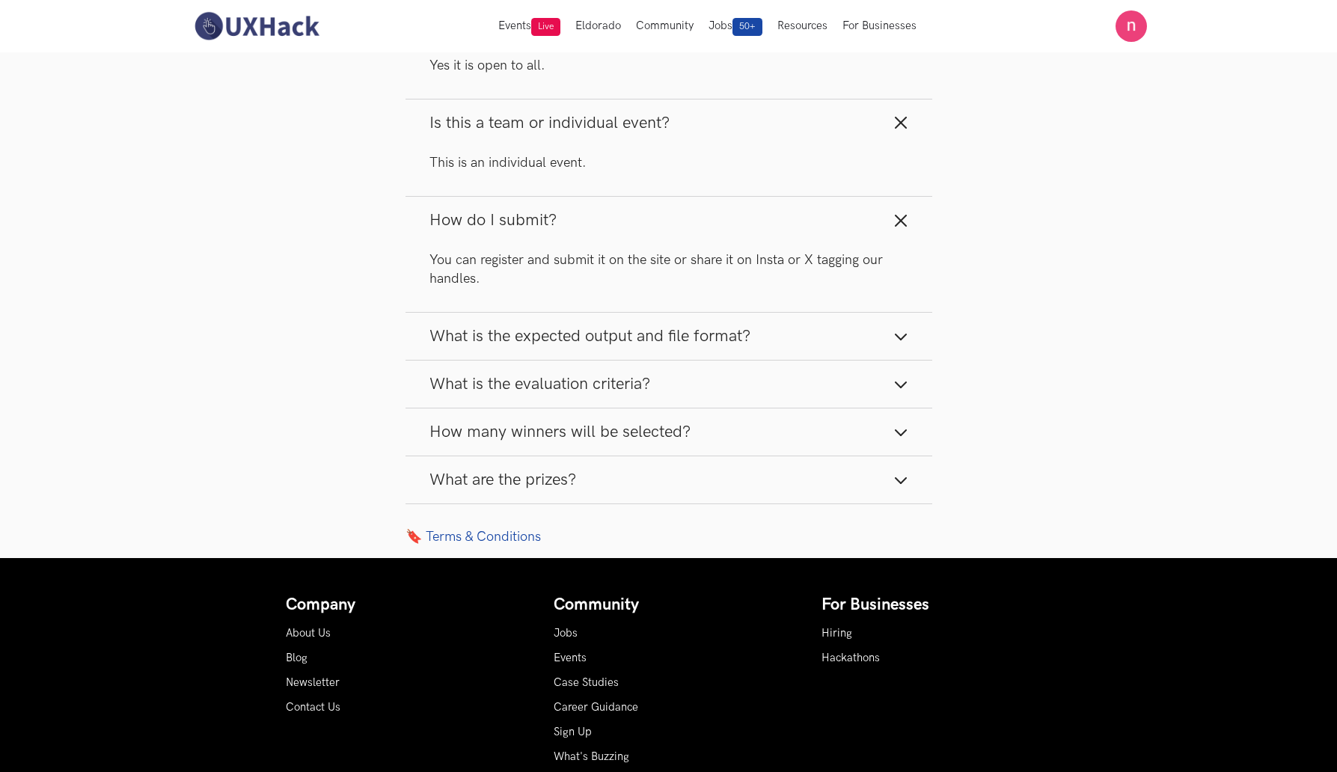
click at [906, 218] on icon "button" at bounding box center [900, 220] width 15 height 15
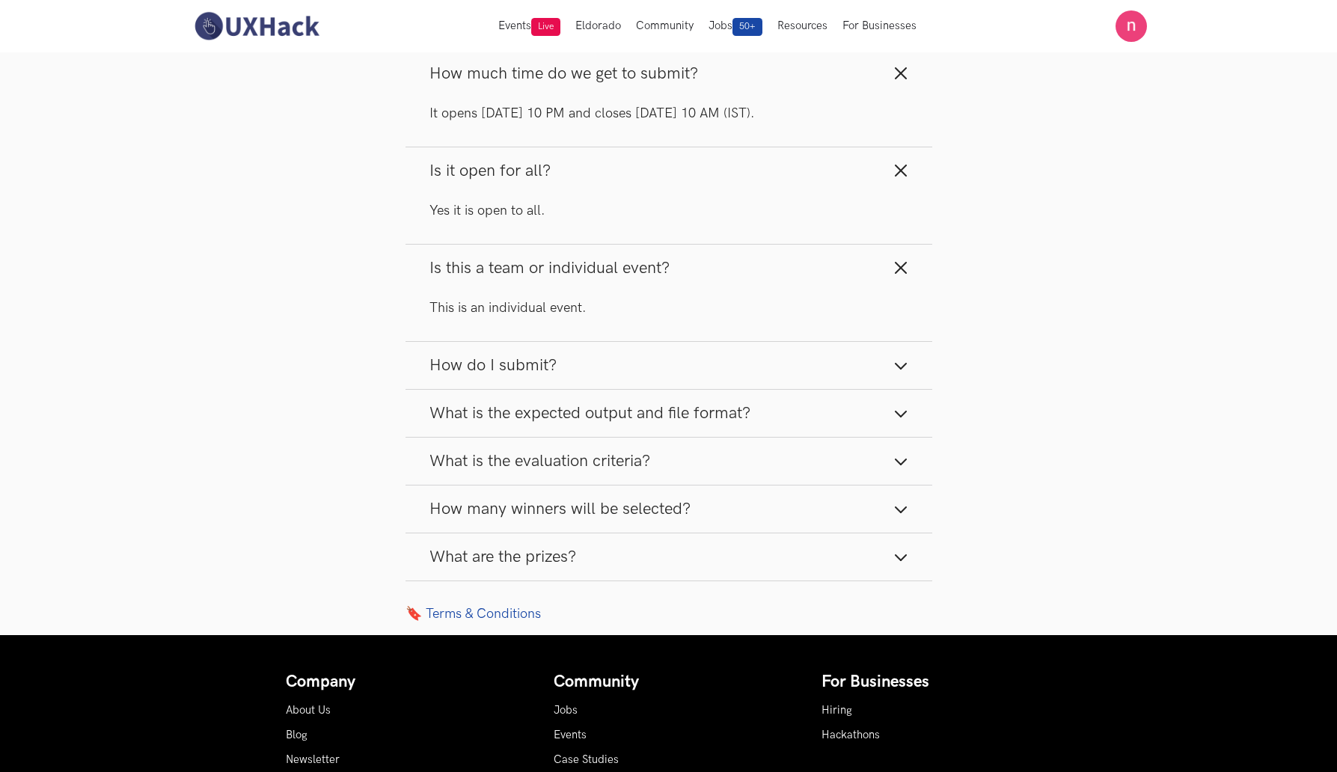
scroll to position [2025, 0]
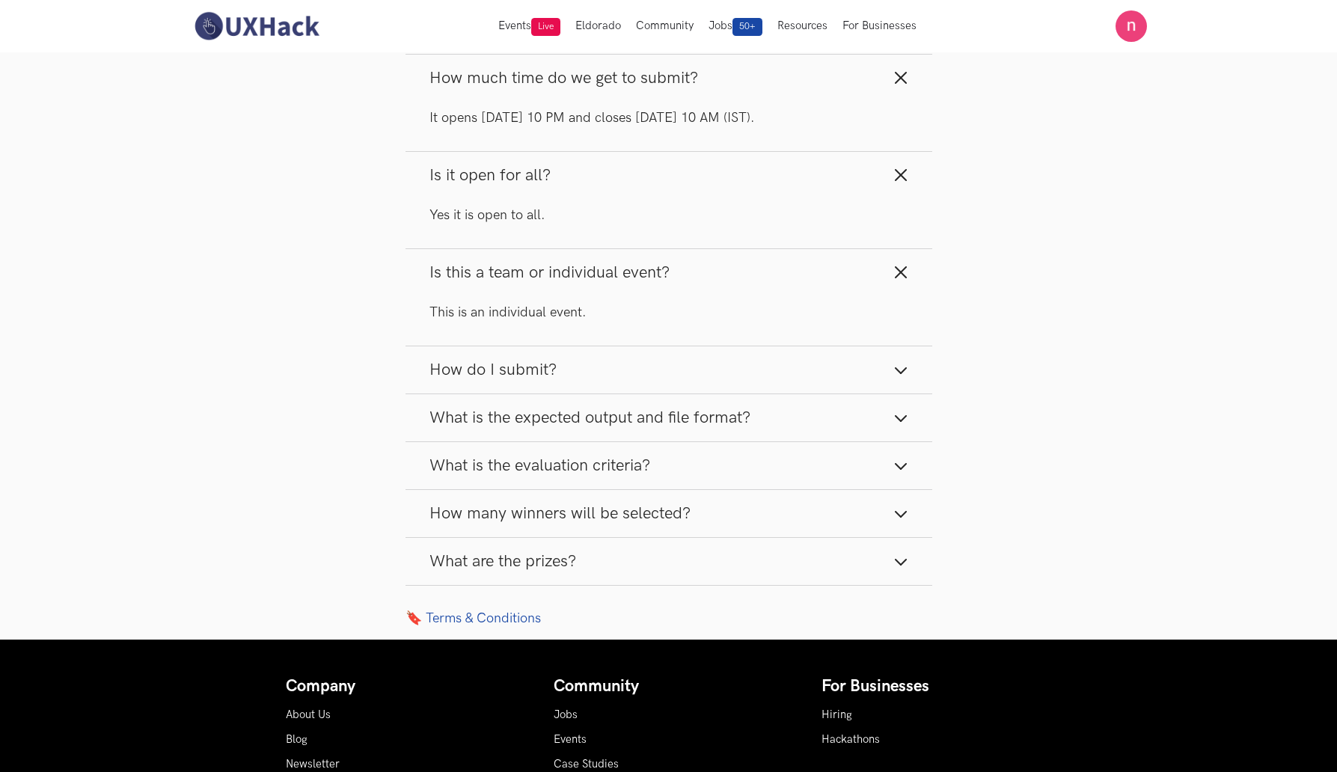
click at [904, 275] on icon "button" at bounding box center [900, 272] width 15 height 15
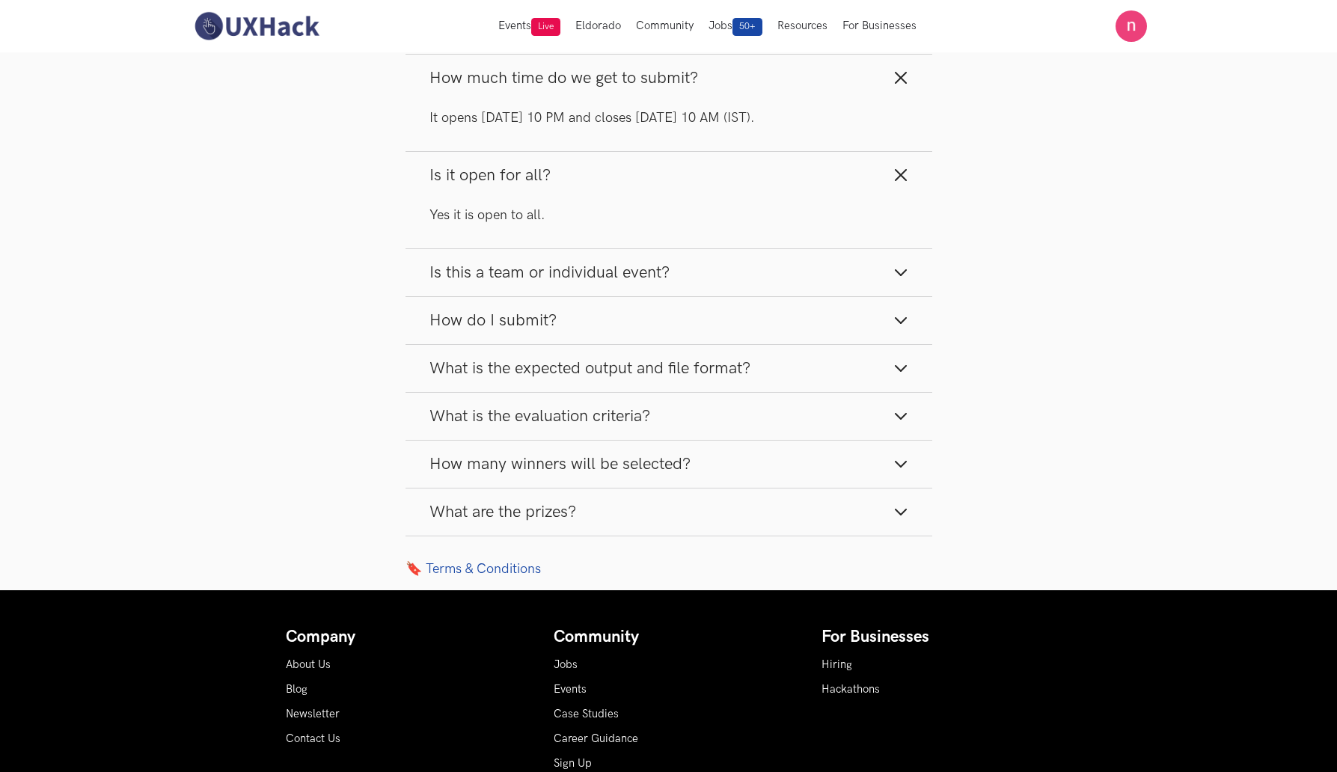
scroll to position [1875, 0]
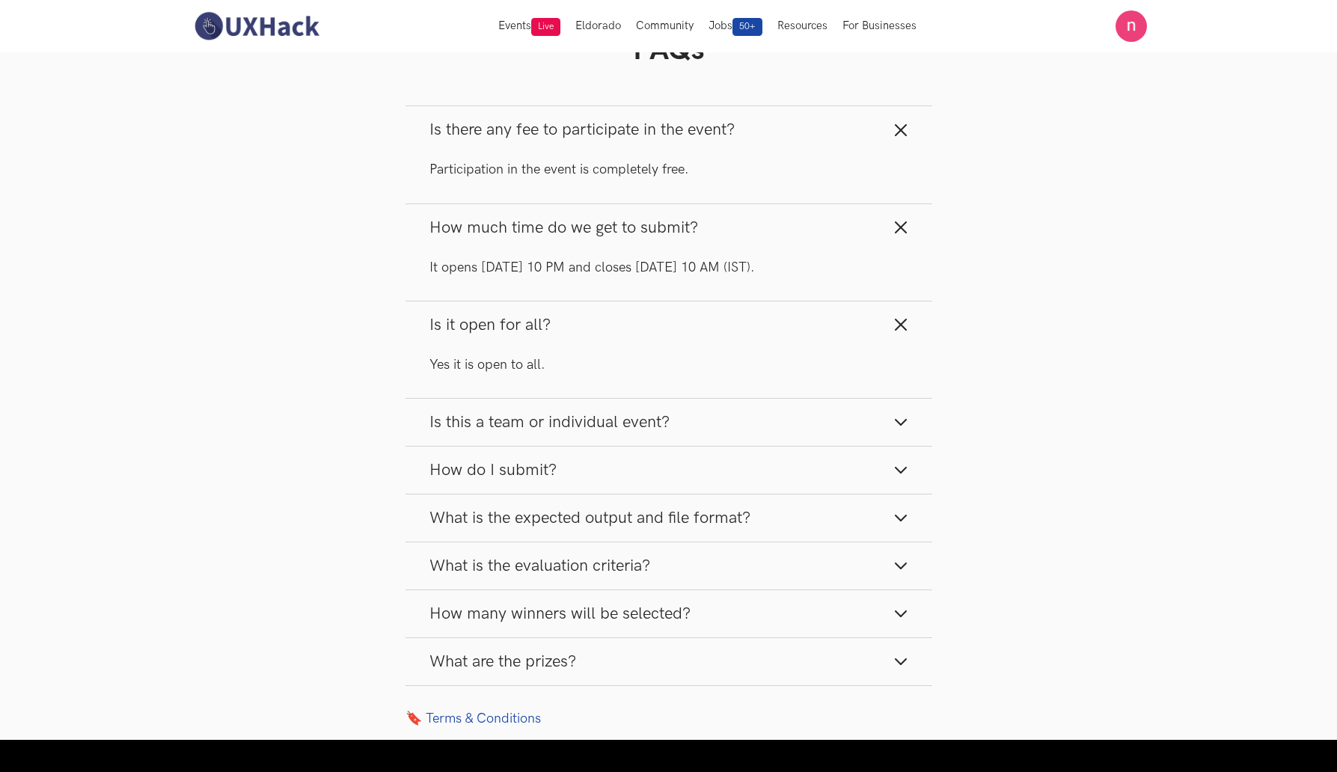
click at [904, 329] on icon "button" at bounding box center [900, 324] width 15 height 15
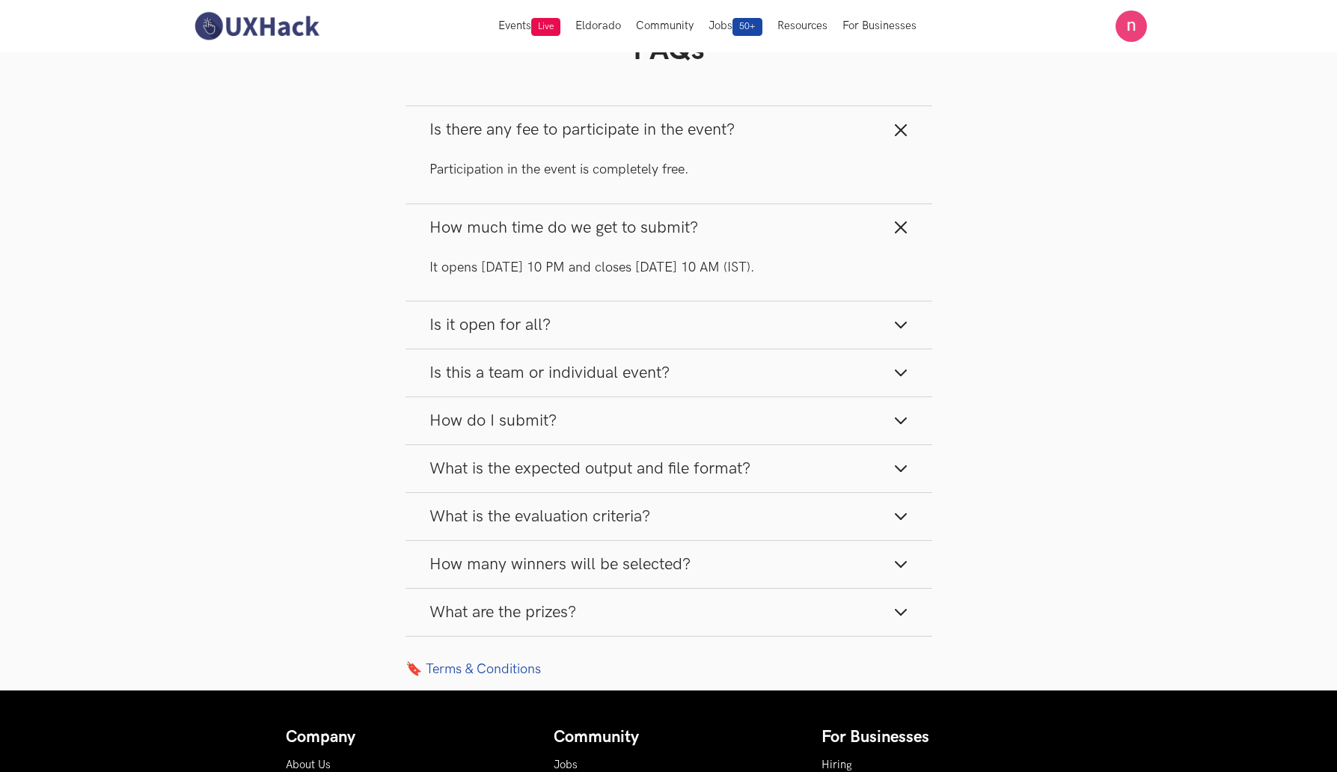
click at [900, 231] on line "button" at bounding box center [900, 227] width 10 height 10
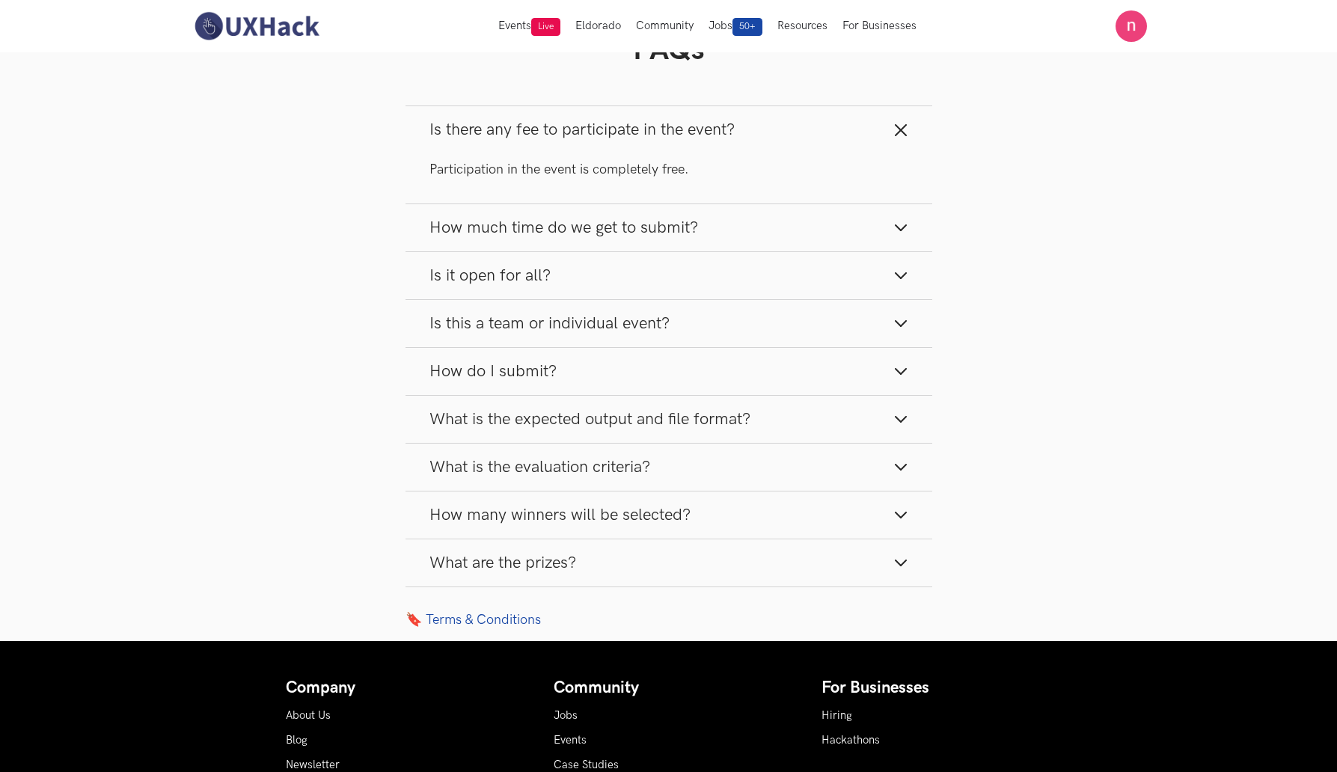
scroll to position [1726, 0]
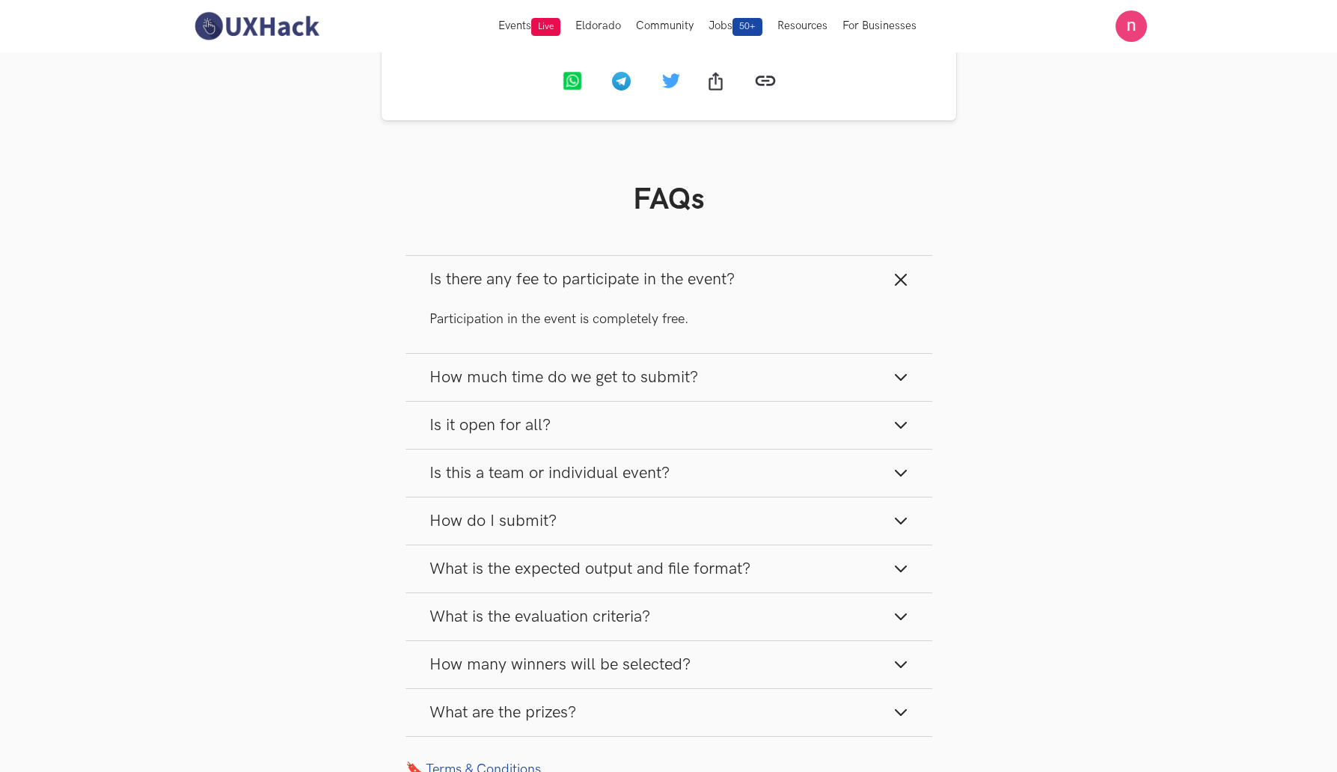
click at [898, 280] on icon "button" at bounding box center [900, 279] width 15 height 15
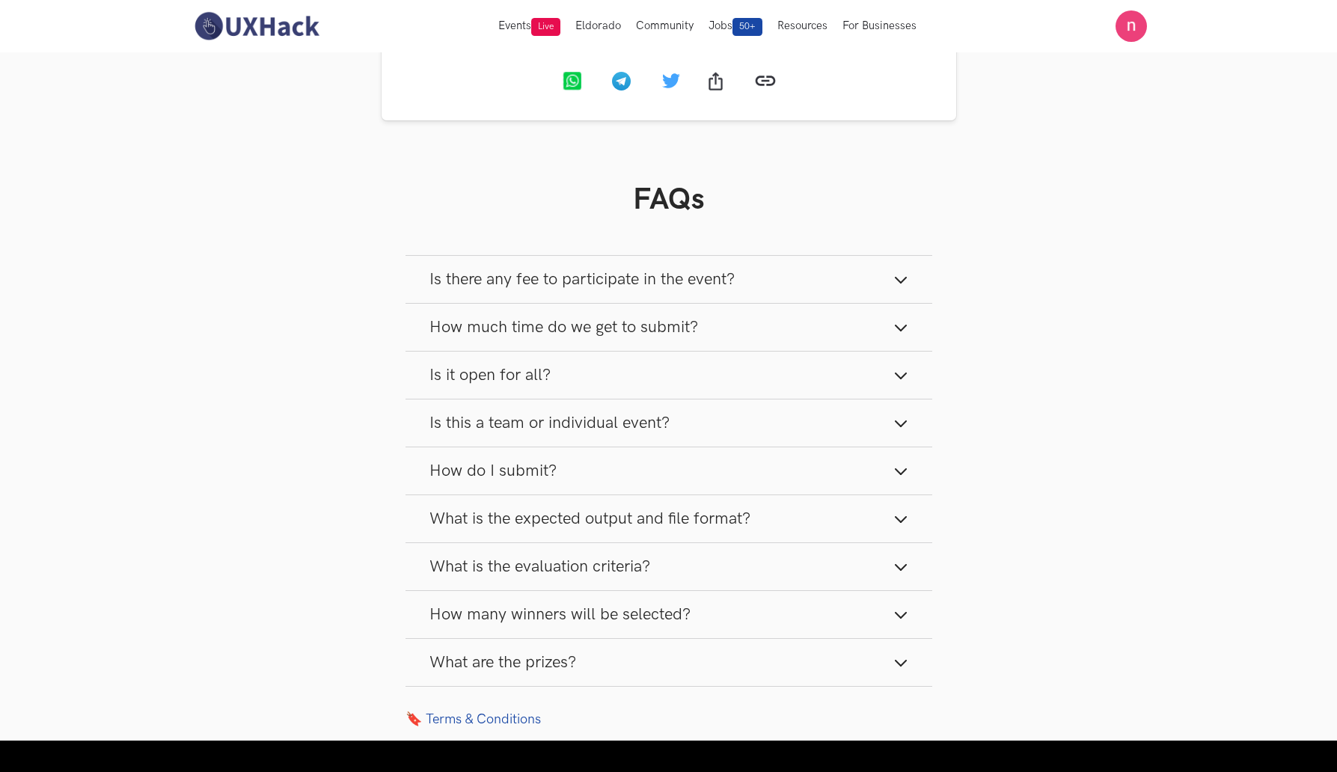
scroll to position [1875, 0]
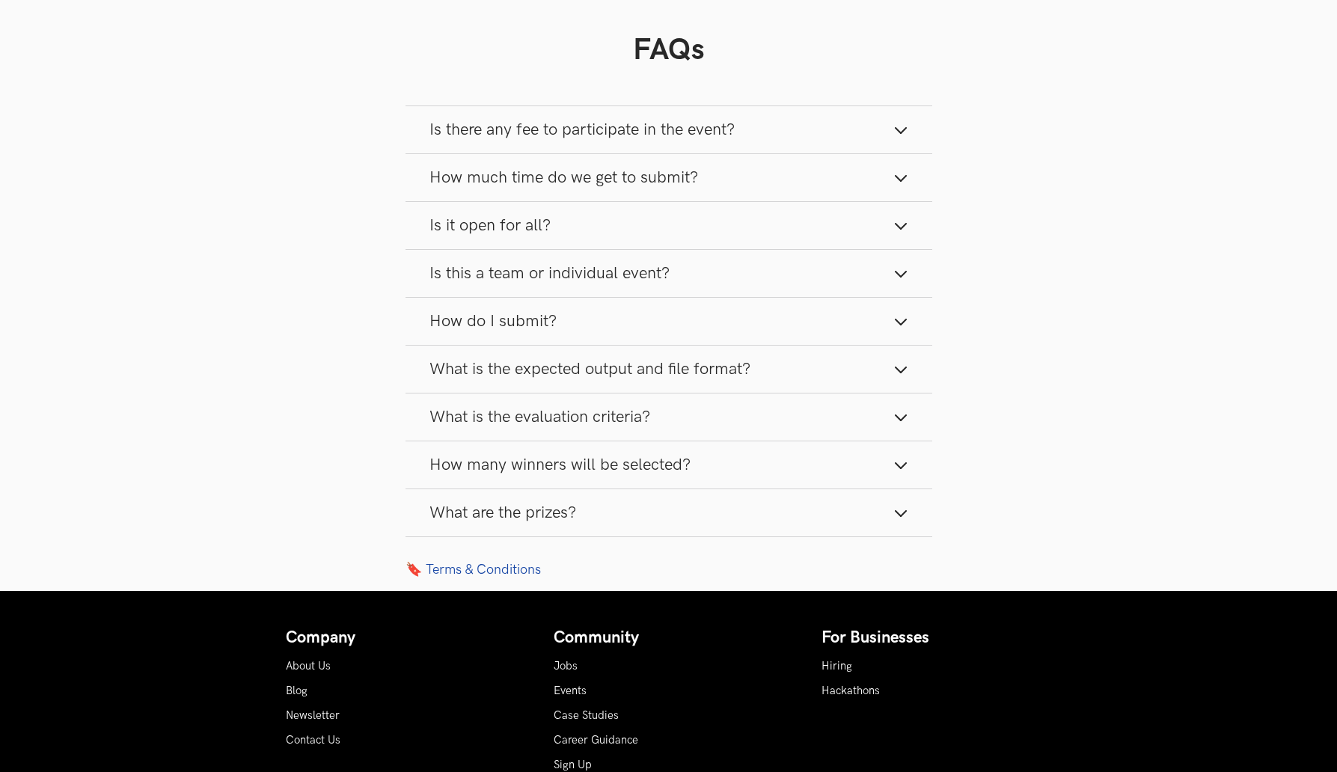
click at [900, 415] on icon "button" at bounding box center [900, 417] width 15 height 15
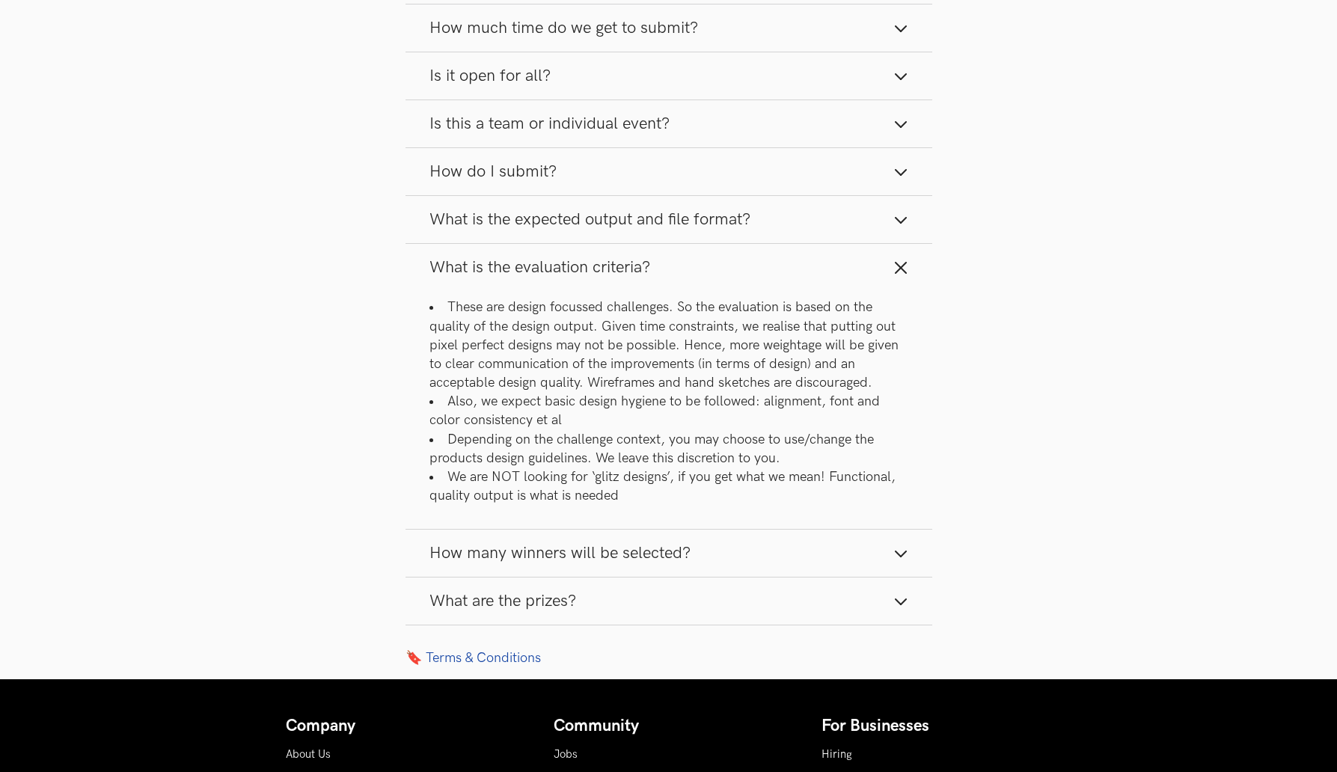
scroll to position [2025, 0]
click at [903, 550] on icon "button" at bounding box center [900, 553] width 15 height 15
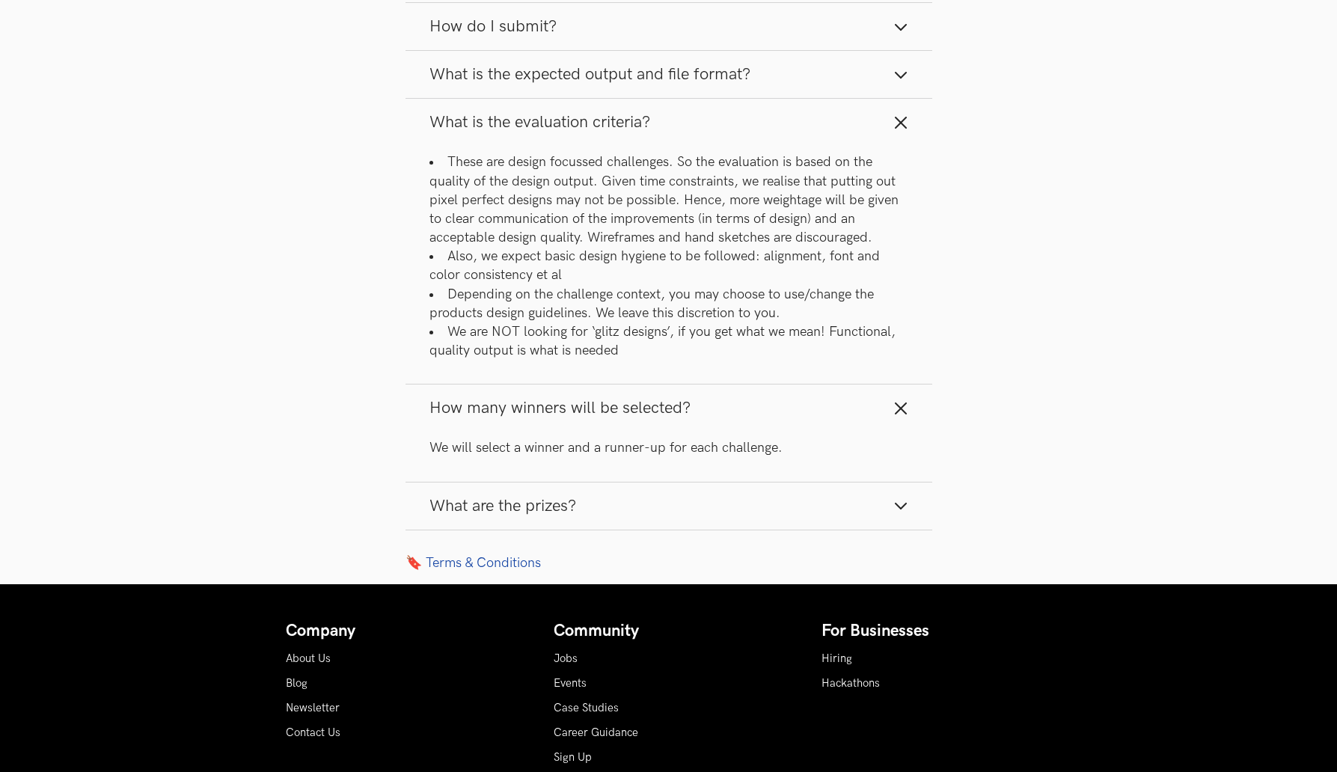
scroll to position [2174, 0]
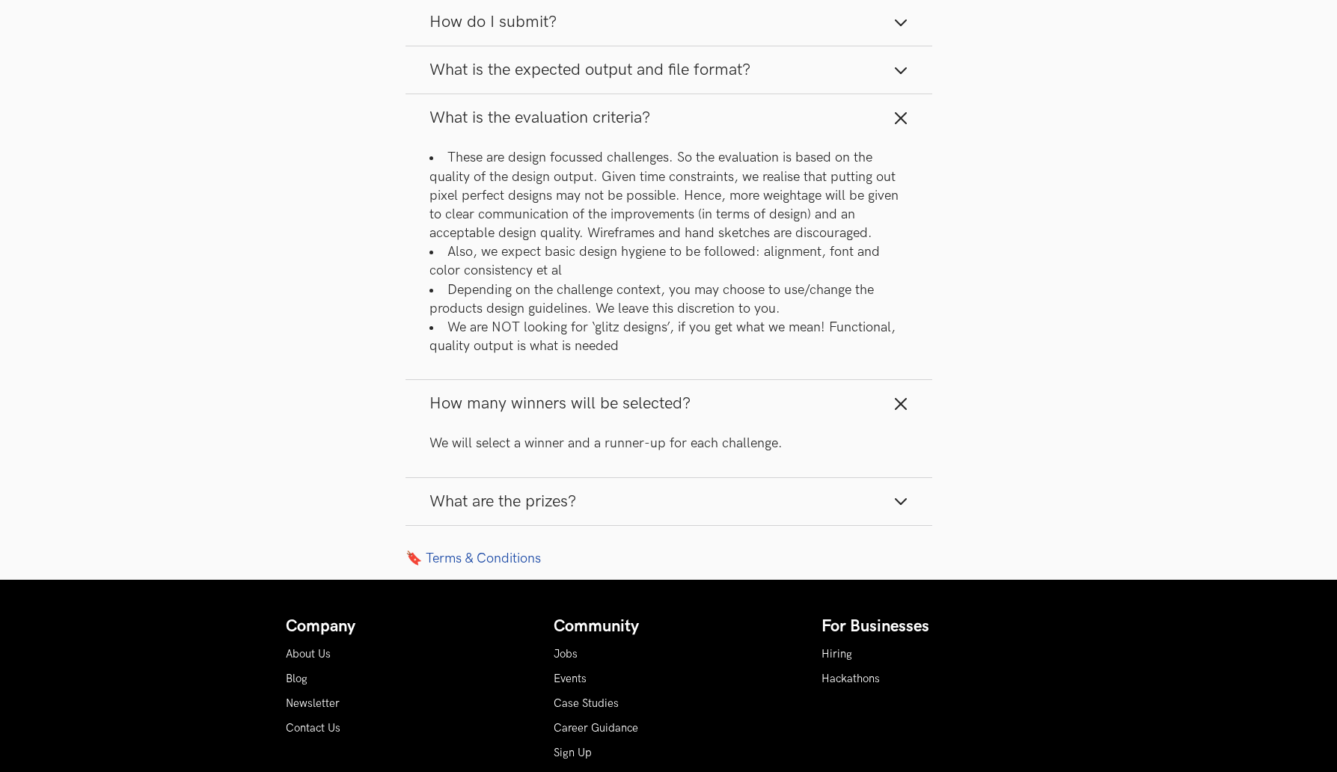
click at [903, 500] on icon "button" at bounding box center [900, 501] width 15 height 15
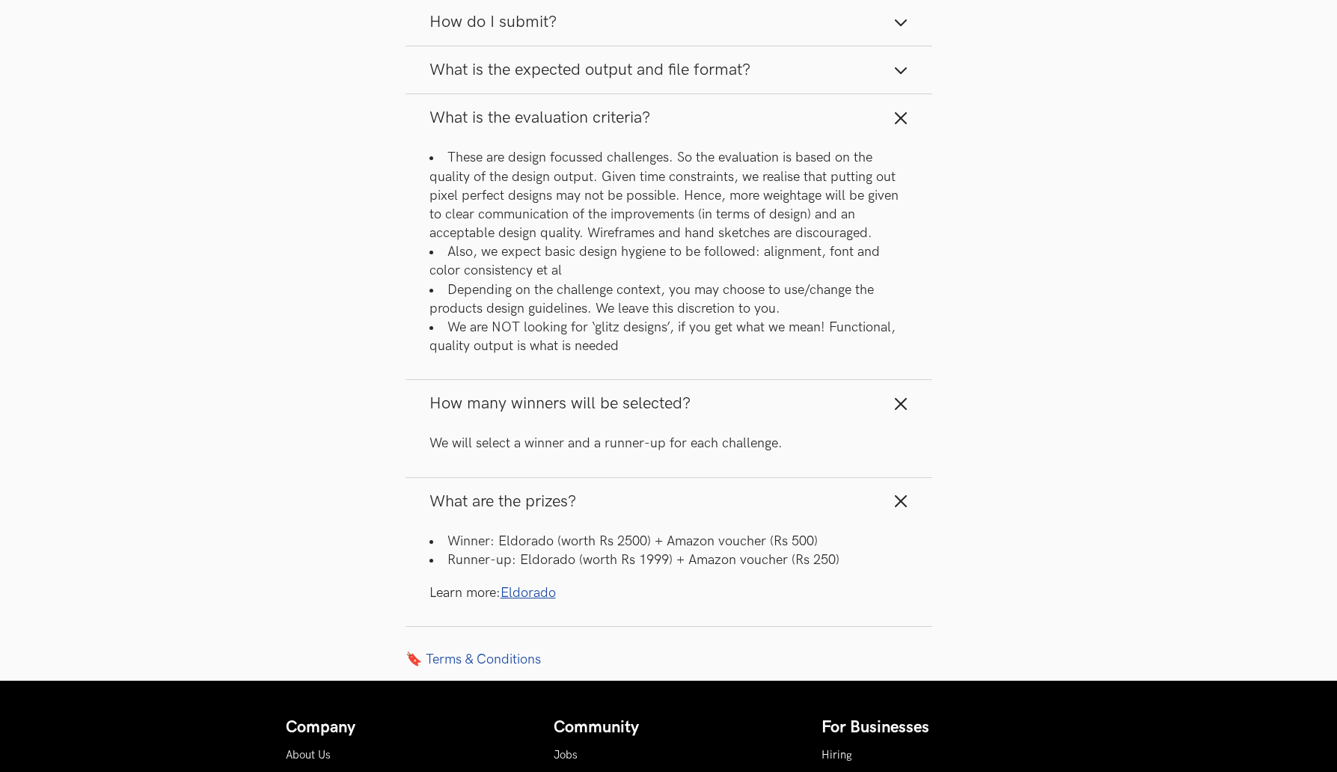
click at [901, 494] on icon "button" at bounding box center [900, 501] width 15 height 15
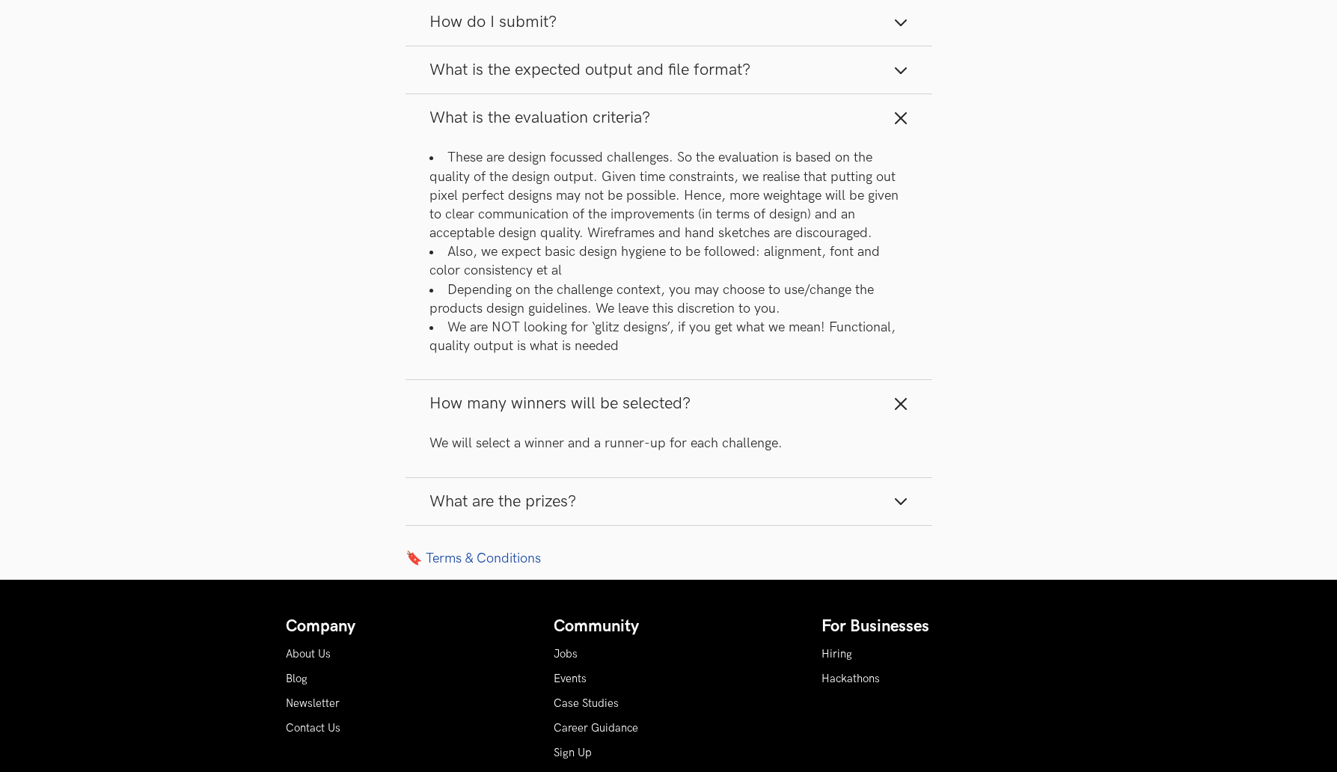
click at [898, 404] on line "button" at bounding box center [900, 404] width 10 height 10
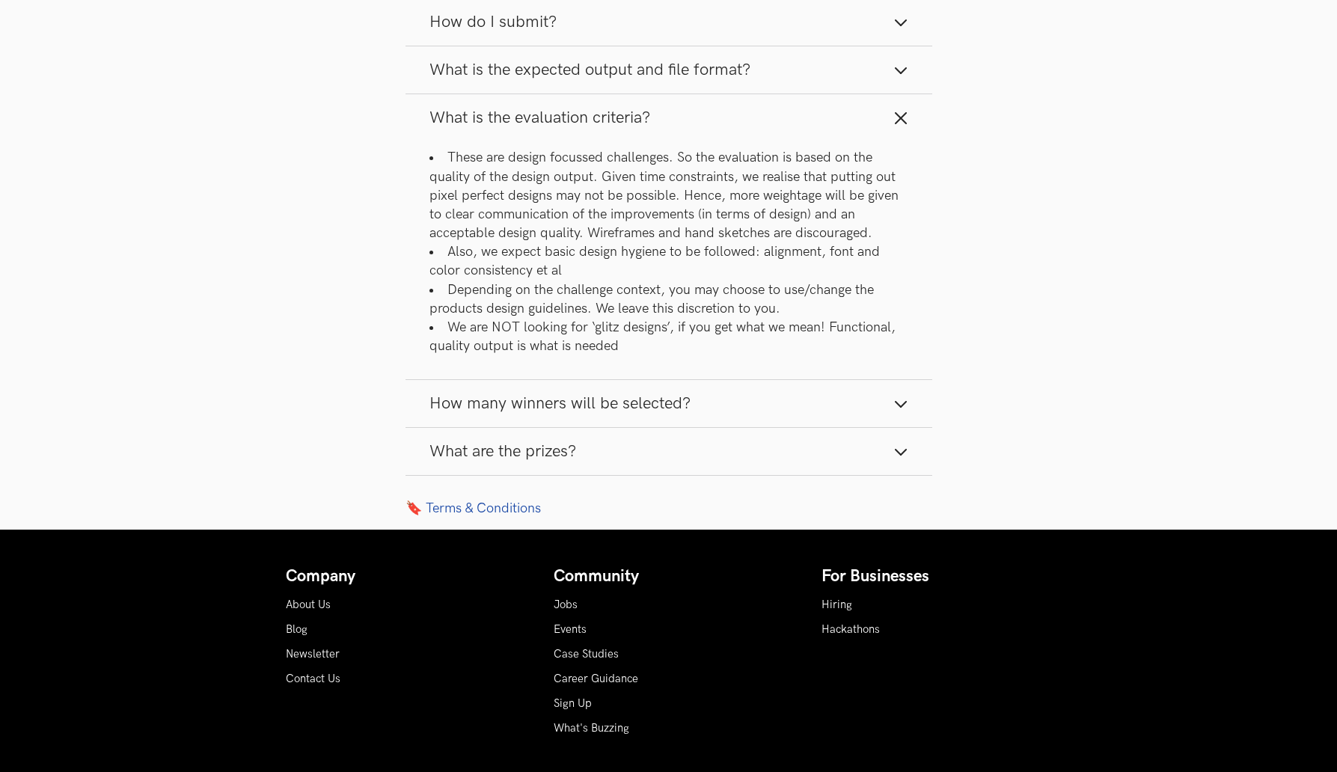
click at [907, 114] on icon "button" at bounding box center [900, 118] width 15 height 15
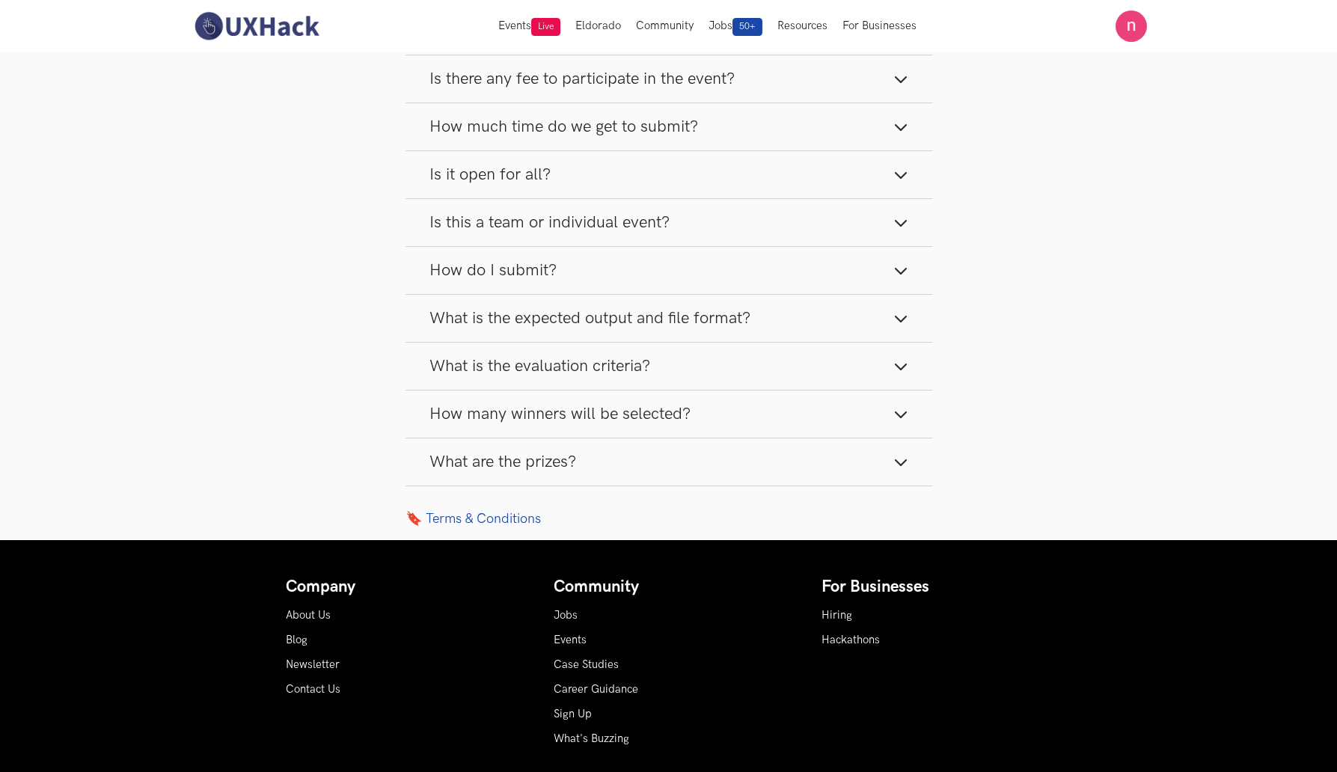
scroll to position [1776, 0]
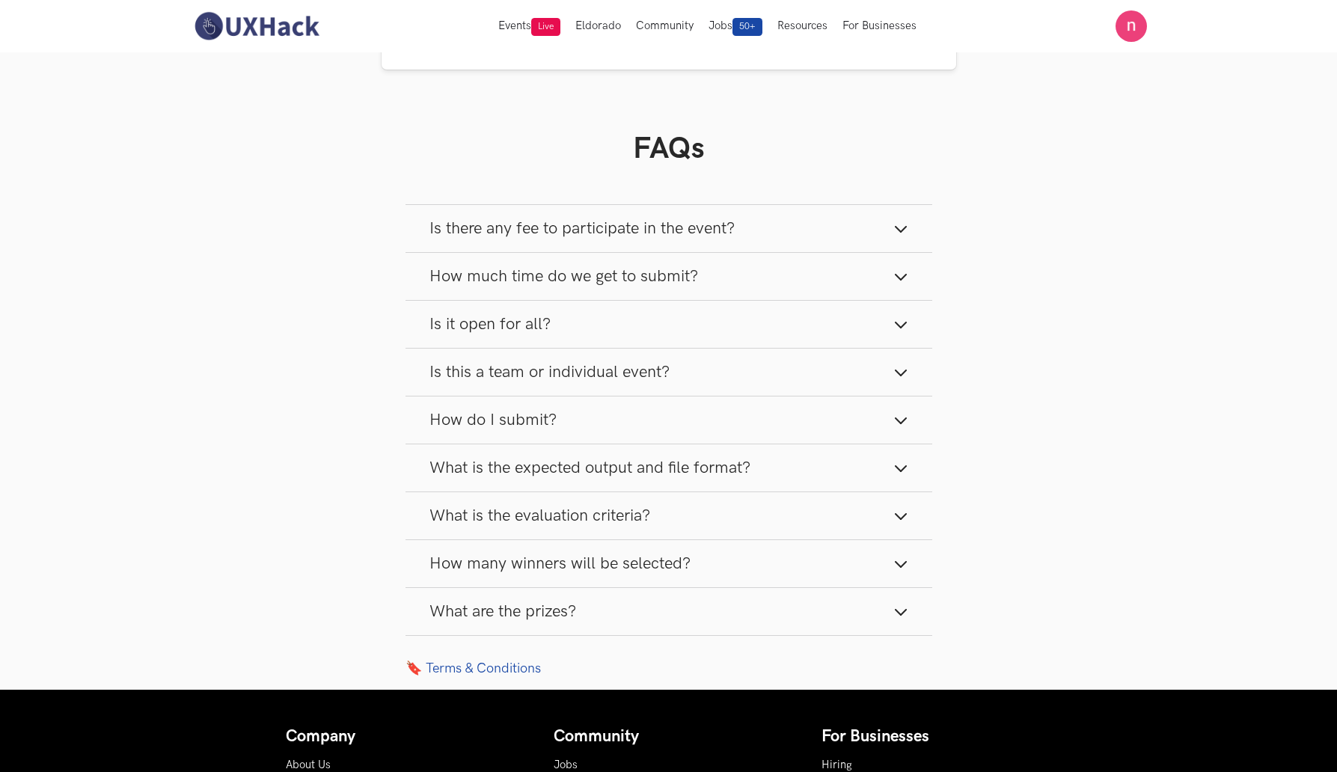
click at [900, 231] on icon "button" at bounding box center [900, 228] width 15 height 15
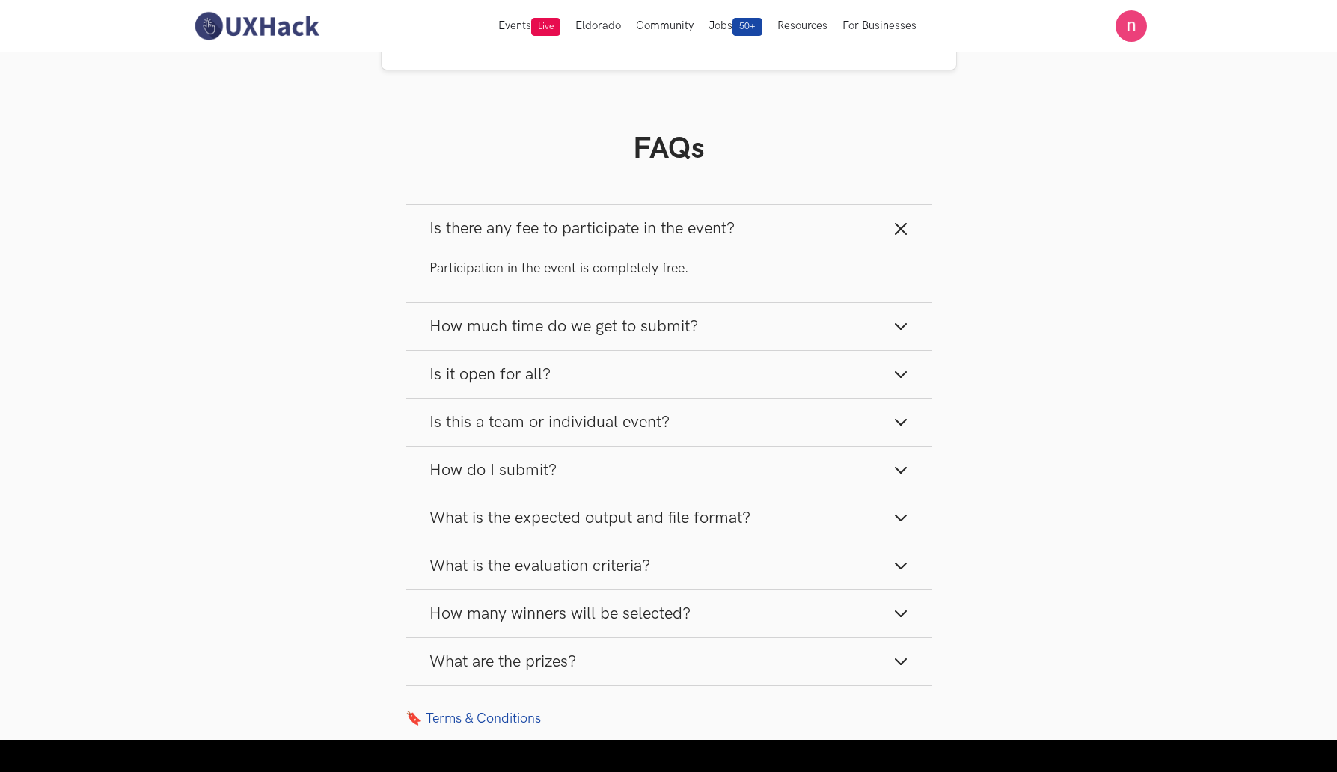
click at [896, 230] on line "button" at bounding box center [900, 229] width 10 height 10
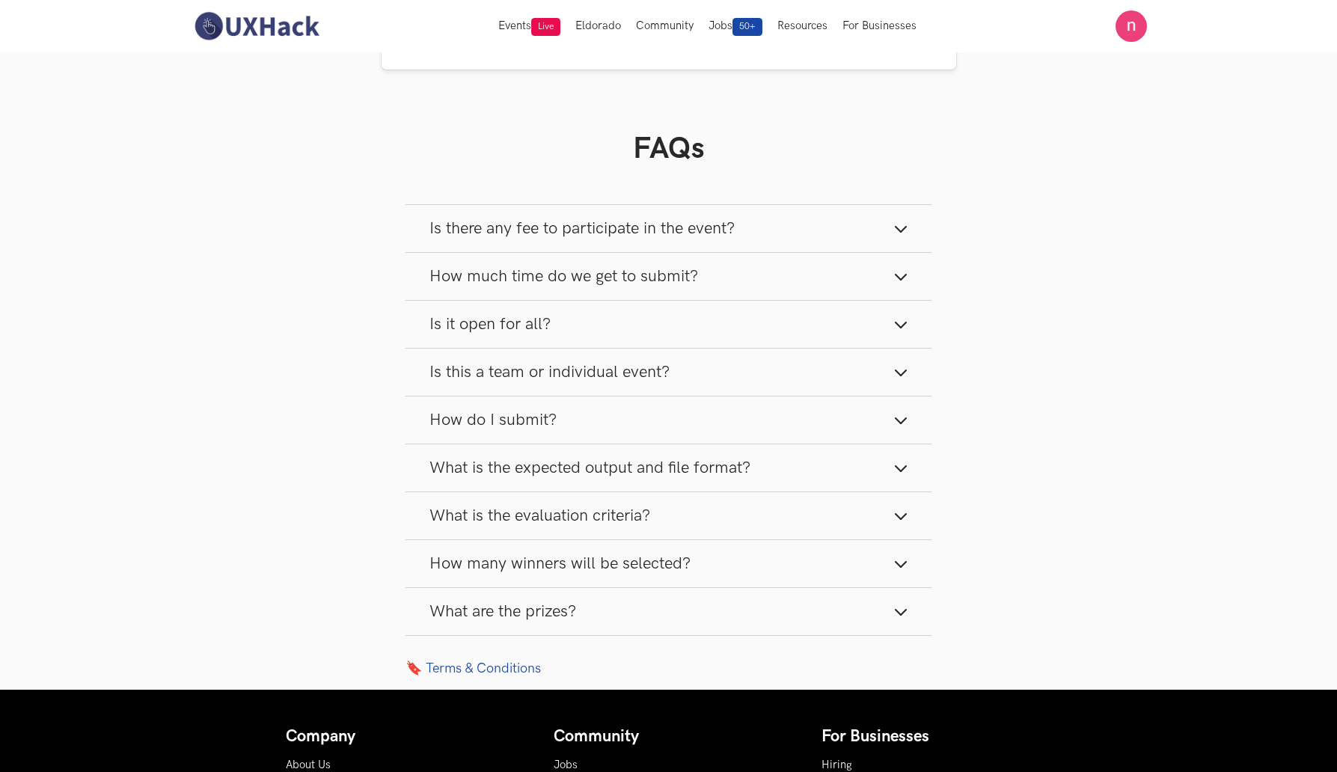
click at [898, 231] on icon "button" at bounding box center [900, 228] width 15 height 15
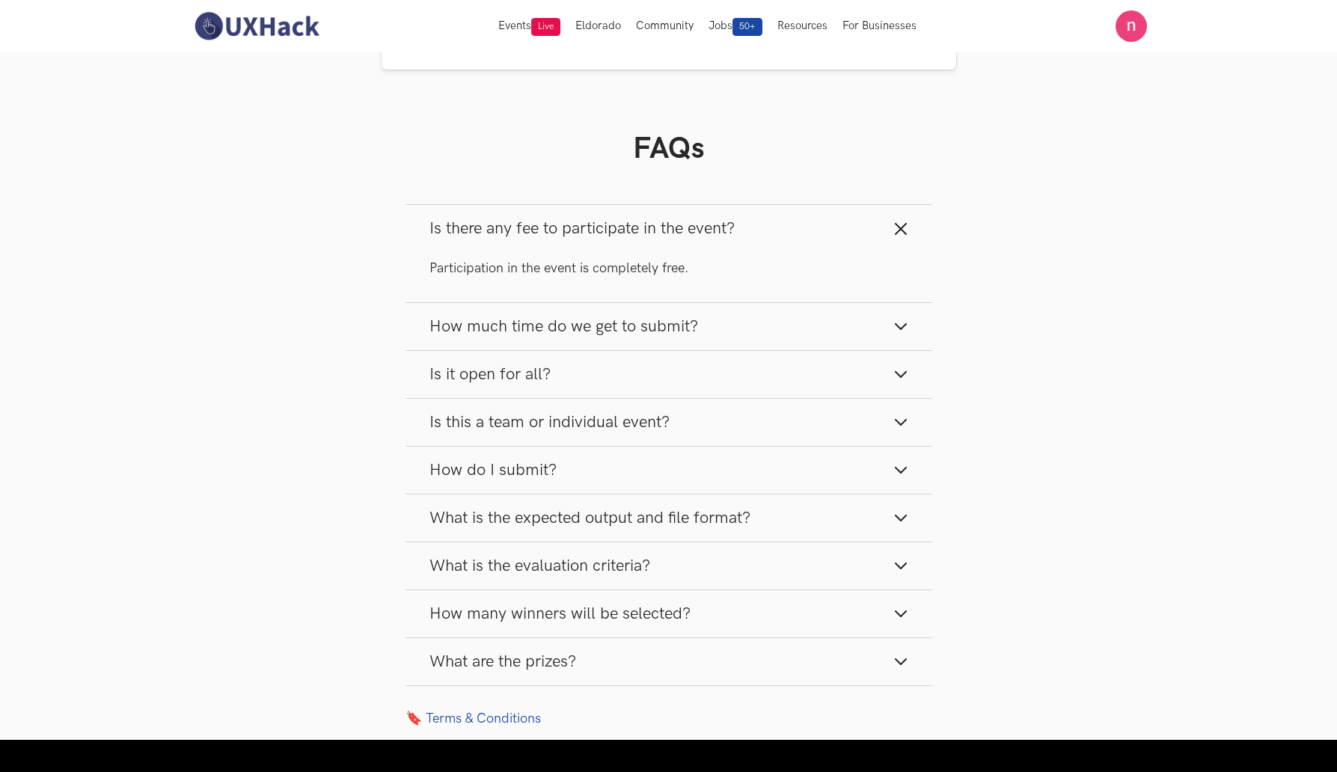
click at [898, 333] on icon "button" at bounding box center [900, 326] width 15 height 15
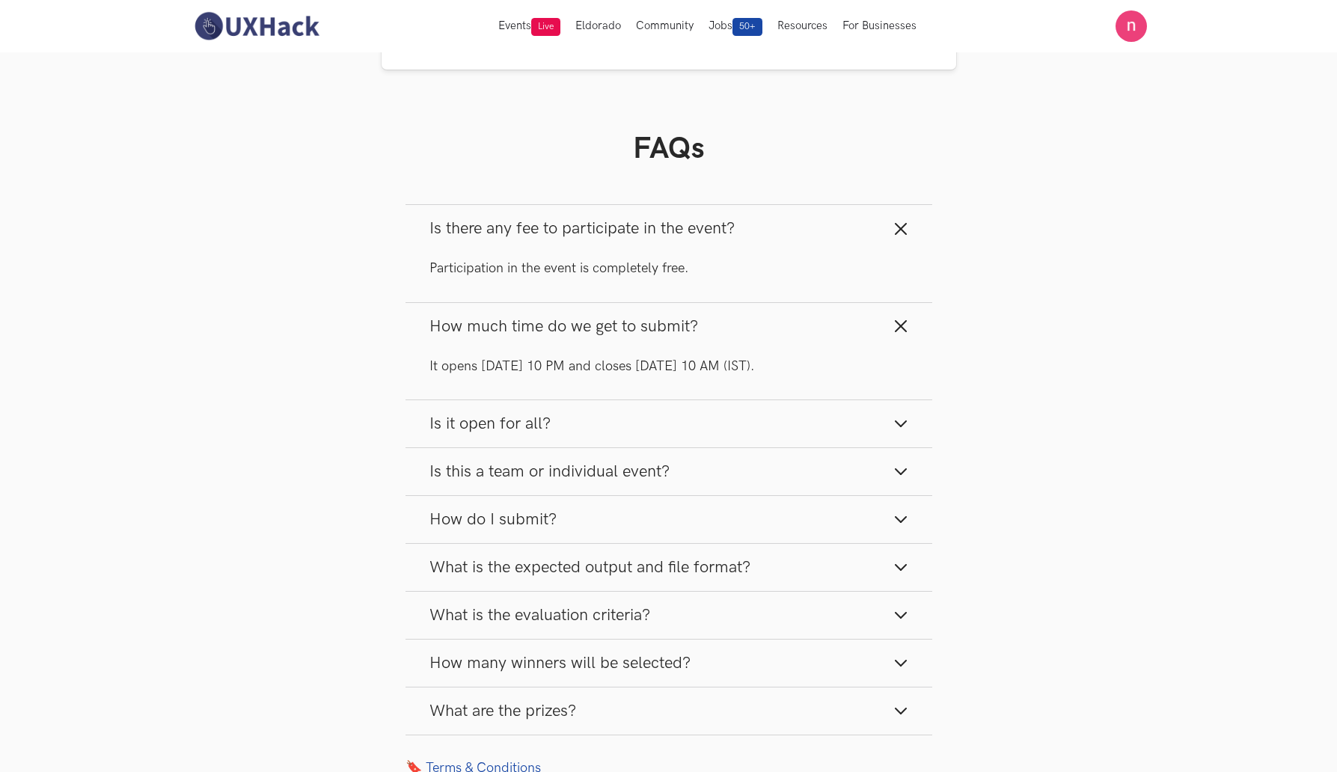
click at [943, 335] on section "FAQs Is there any fee to participate in the event? Participation in the event i…" at bounding box center [668, 422] width 574 height 705
click at [902, 328] on line "button" at bounding box center [900, 326] width 10 height 10
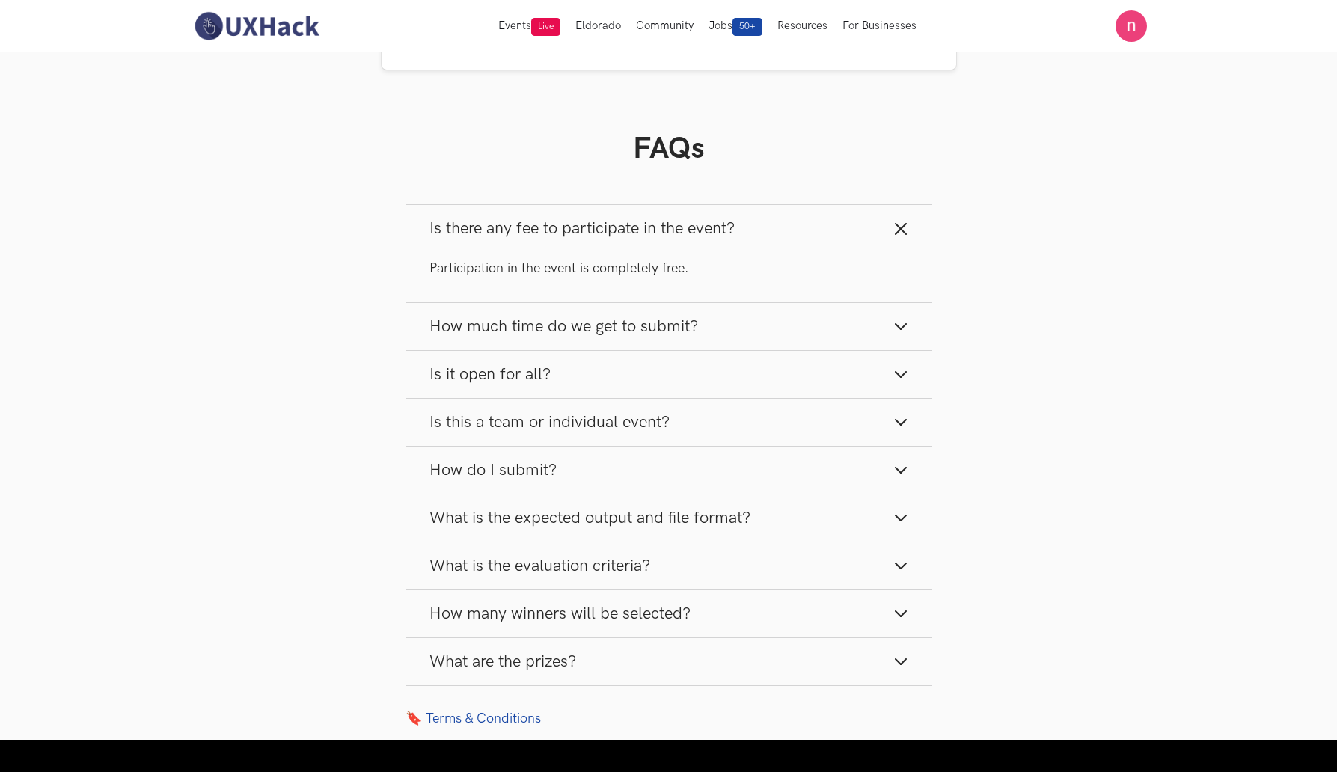
click at [897, 230] on line "button" at bounding box center [900, 229] width 10 height 10
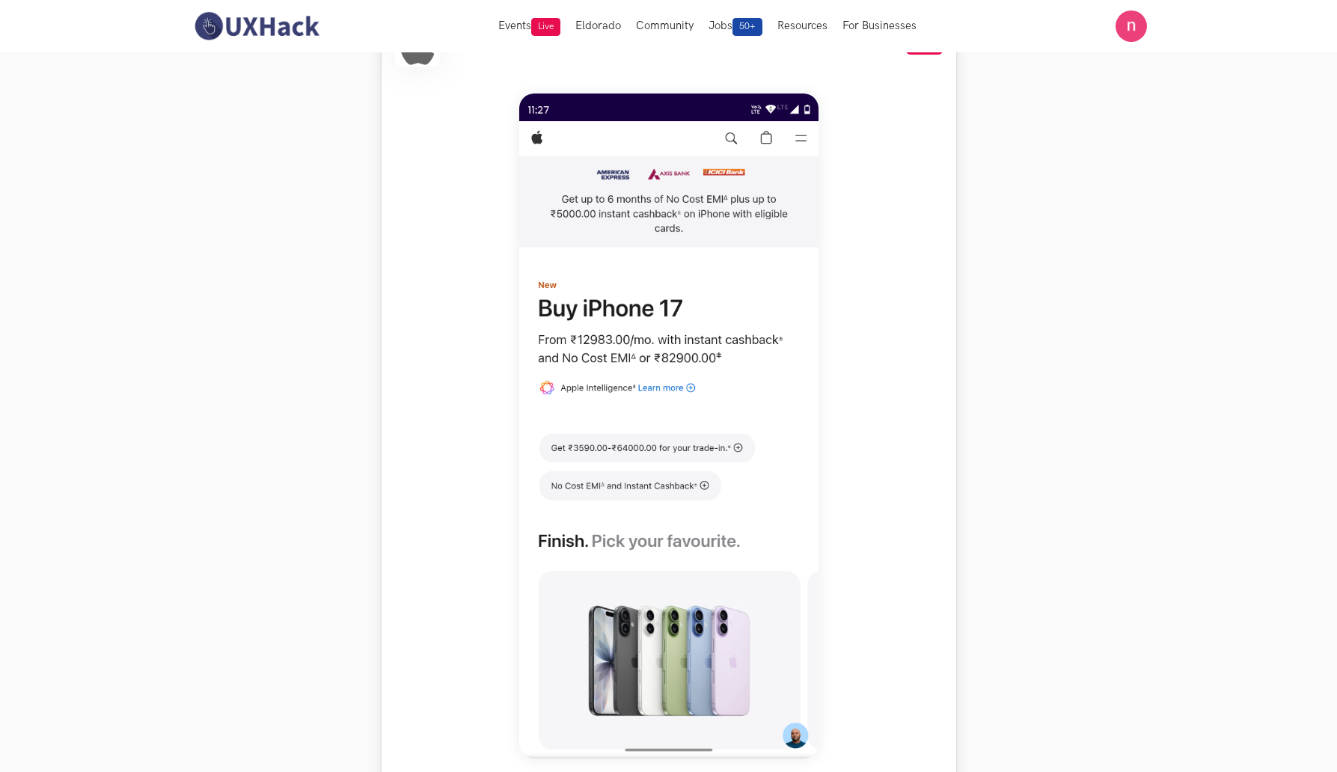
scroll to position [587, 0]
click at [1334, 163] on section "Weekend Hackathons One screen, one product, one weekend Use your design chops t…" at bounding box center [668, 672] width 1337 height 2414
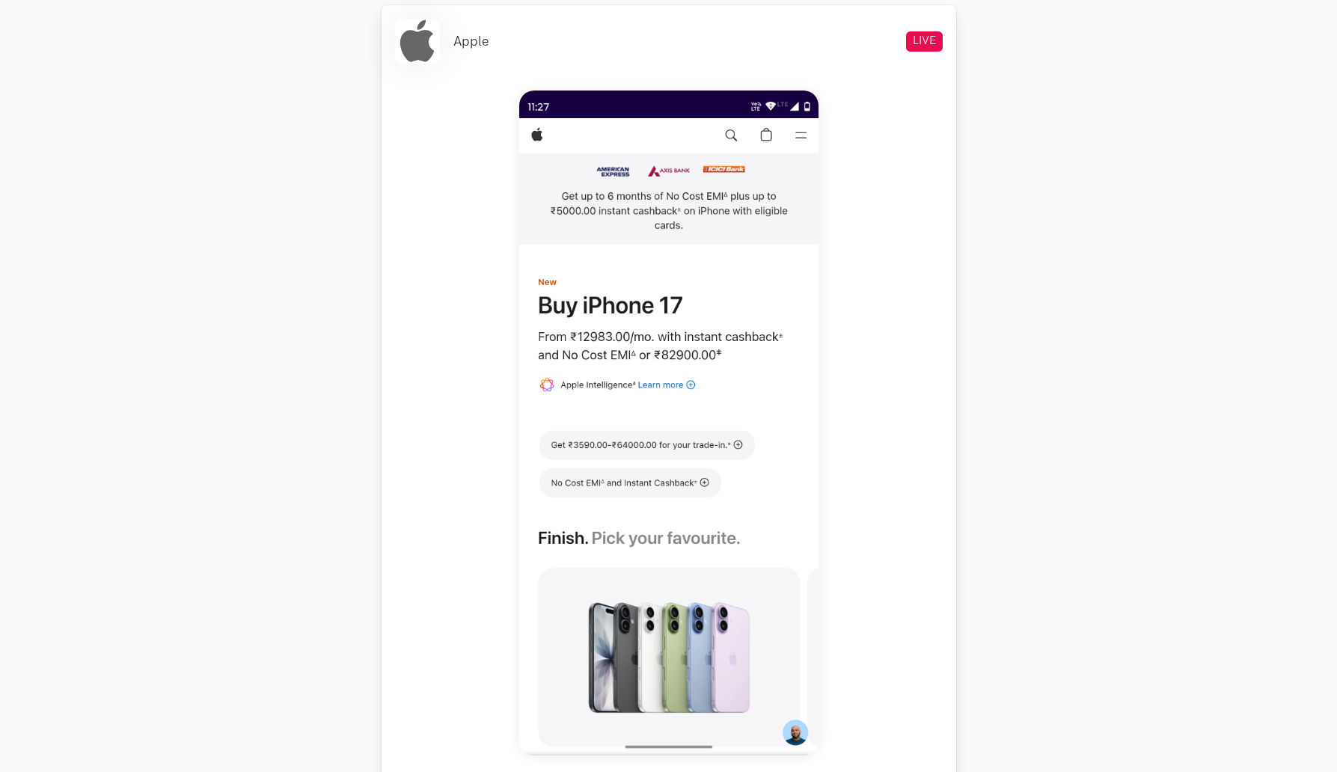
scroll to position [589, 0]
drag, startPoint x: 914, startPoint y: 39, endPoint x: 939, endPoint y: 42, distance: 25.6
click at [939, 42] on span "LIVE" at bounding box center [924, 42] width 37 height 20
click at [910, 39] on span "LIVE" at bounding box center [924, 42] width 37 height 20
drag, startPoint x: 910, startPoint y: 38, endPoint x: 954, endPoint y: 40, distance: 44.2
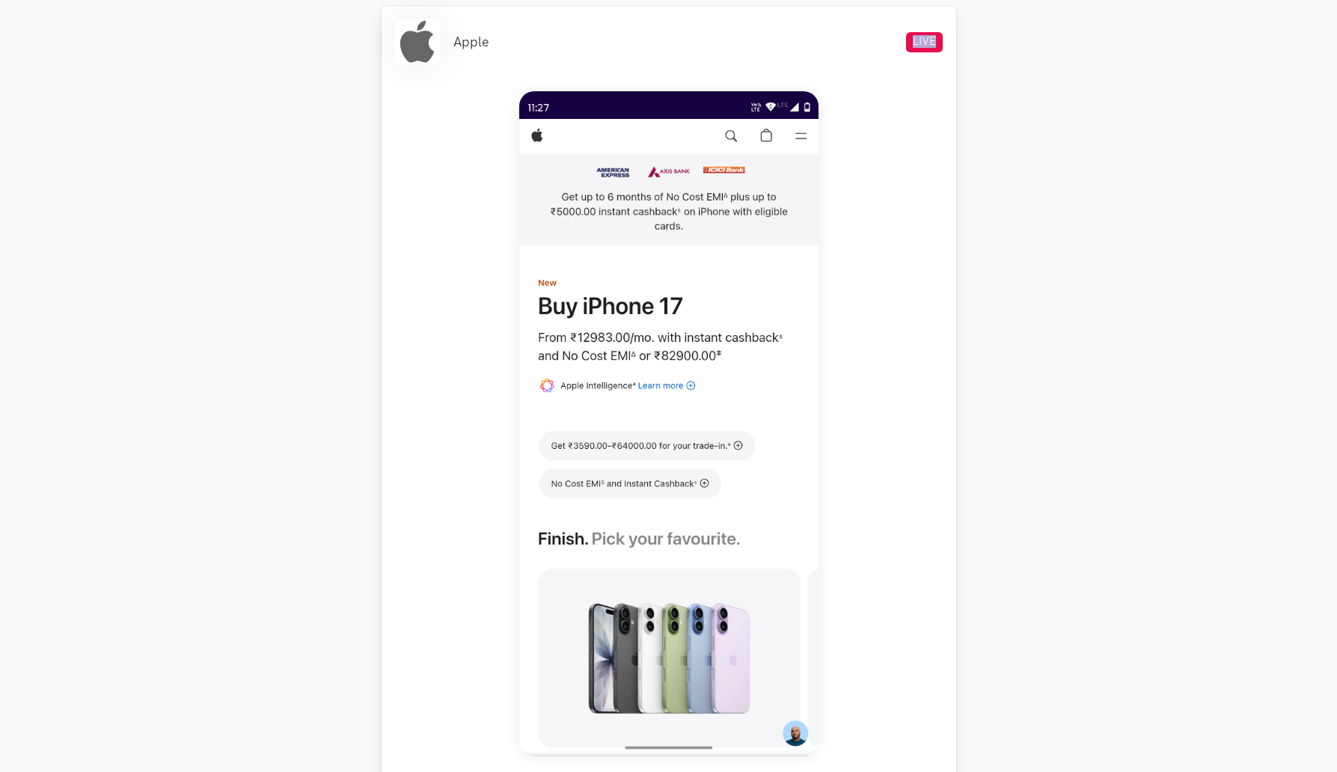
click at [954, 40] on div "Apple LIVE Weekend Hackathon #84 Apple recently launched the iPhone 17 in [GEOG…" at bounding box center [668, 631] width 574 height 1251
click at [974, 108] on section "Weekend Hackathons One screen, one product, one weekend Use your design chops t…" at bounding box center [668, 670] width 1337 height 2414
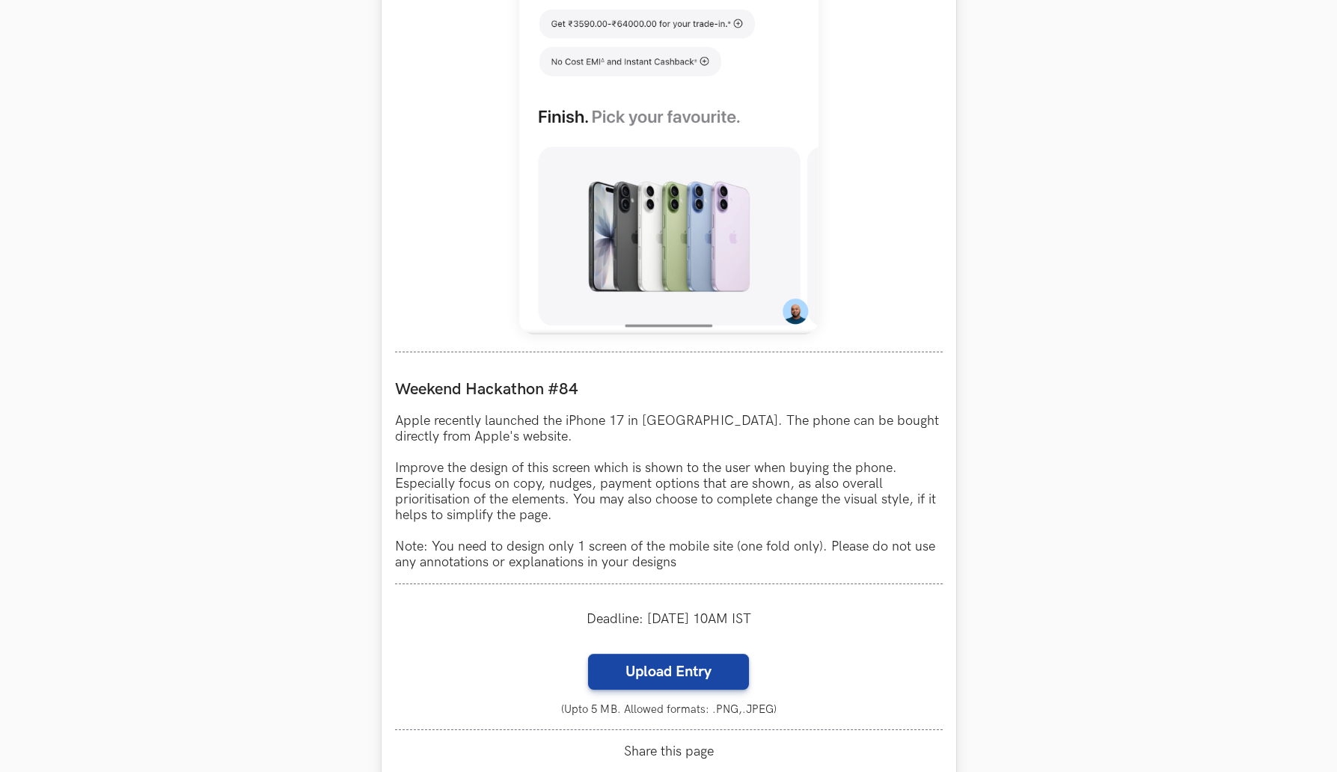
scroll to position [1014, 0]
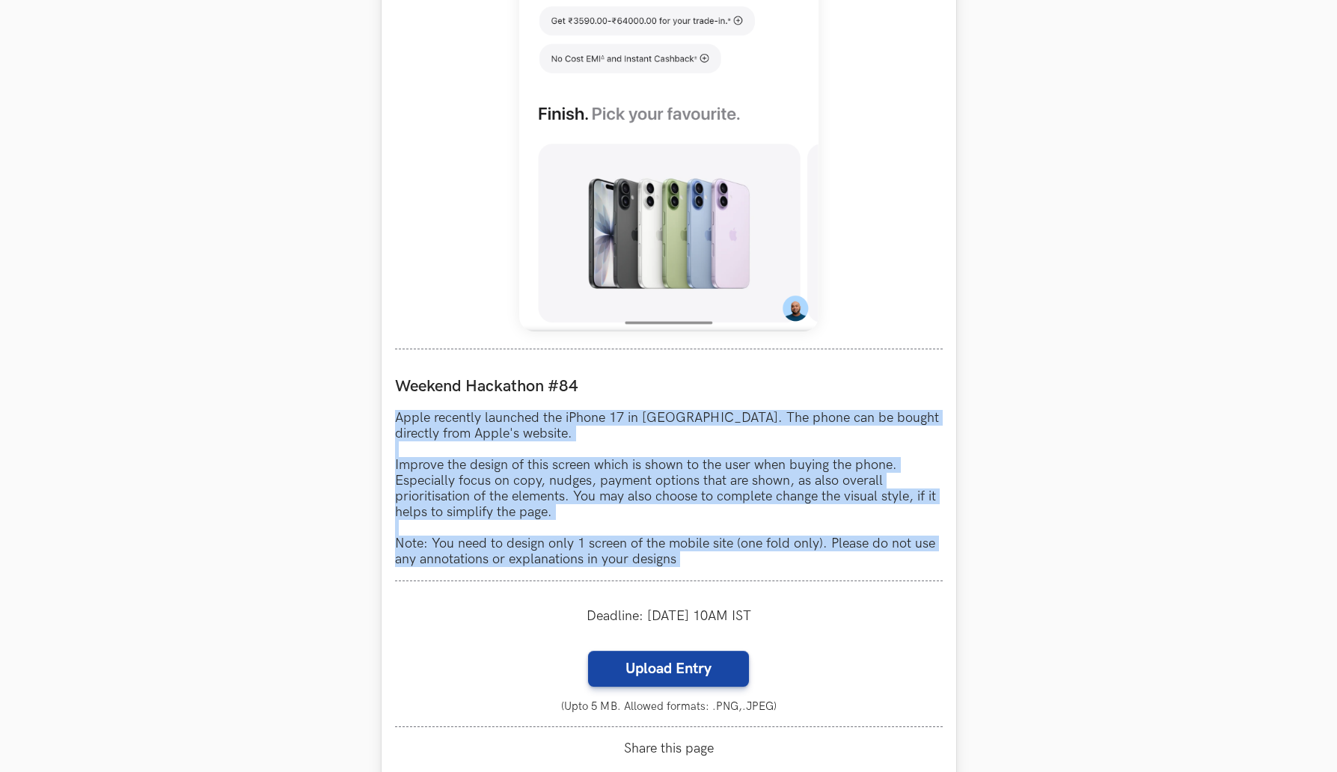
drag, startPoint x: 398, startPoint y: 406, endPoint x: 778, endPoint y: 592, distance: 422.8
click at [778, 592] on div "Apple LIVE Weekend Hackathon #84 Apple recently launched the iPhone 17 in [GEOG…" at bounding box center [668, 206] width 574 height 1251
copy p "Apple recently launched the iPhone 17 in [GEOGRAPHIC_DATA]. The phone can be bo…"
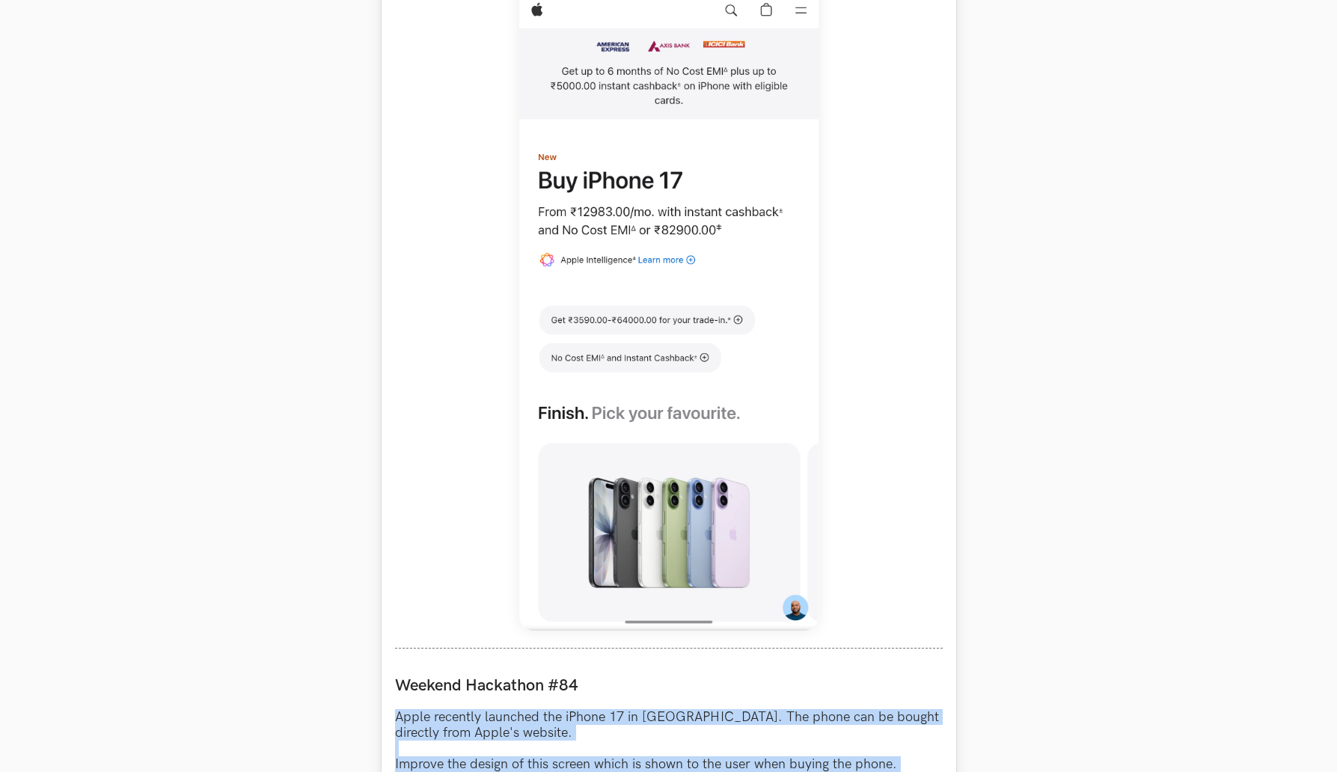
scroll to position [565, 0]
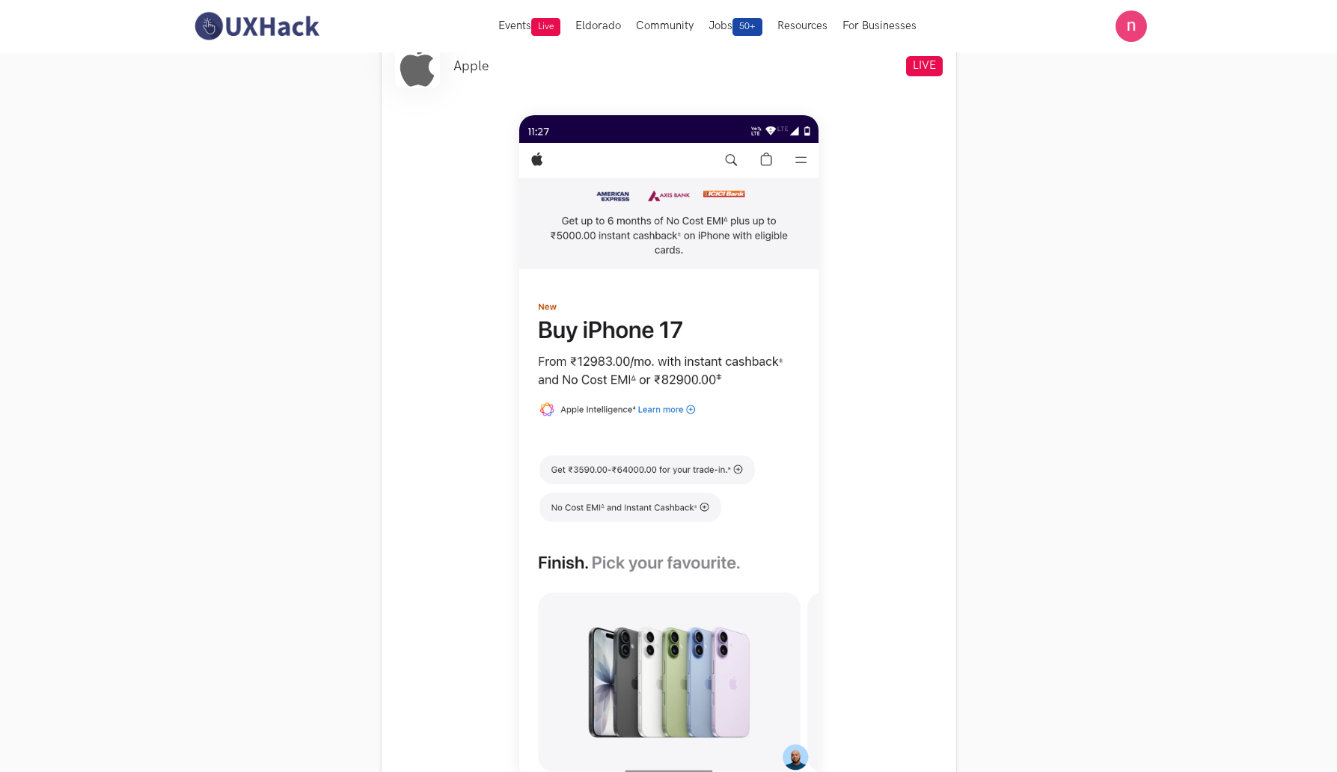
click at [1117, 288] on section "Weekend Hackathons One screen, one product, one weekend Use your design chops t…" at bounding box center [668, 694] width 1337 height 2414
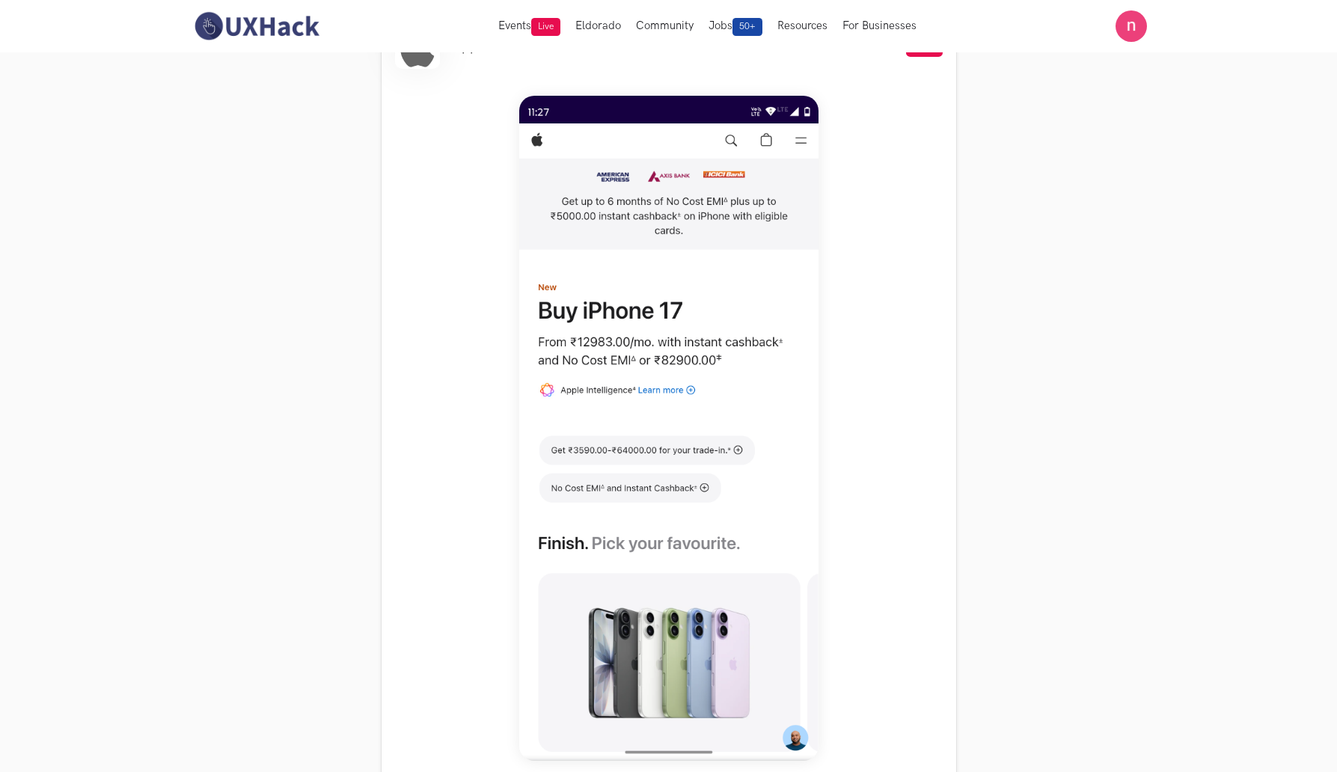
scroll to position [585, 0]
